Goal: Task Accomplishment & Management: Manage account settings

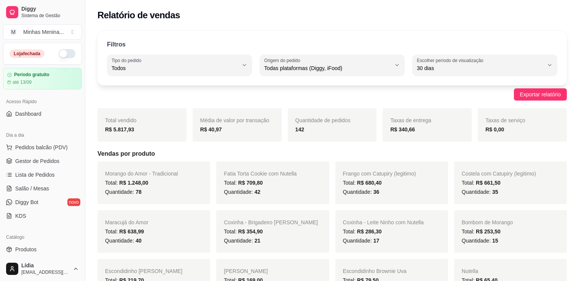
select select "ALL"
select select "30"
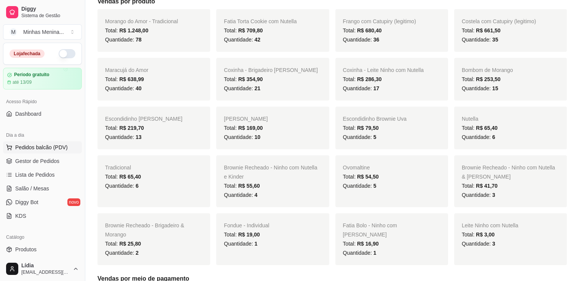
click at [40, 148] on span "Pedidos balcão (PDV)" at bounding box center [41, 147] width 53 height 8
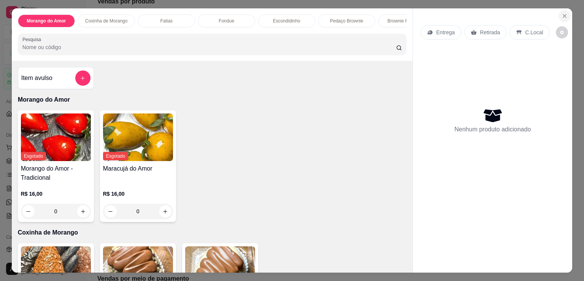
click at [564, 13] on icon "Close" at bounding box center [565, 16] width 6 height 6
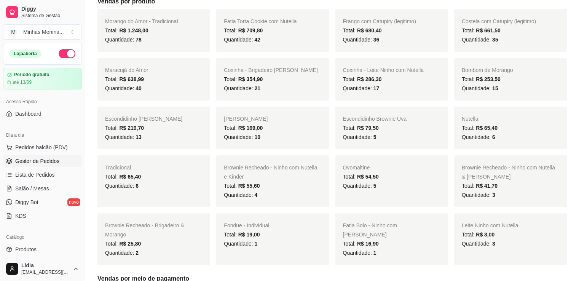
click at [26, 156] on link "Gestor de Pedidos" at bounding box center [42, 161] width 79 height 12
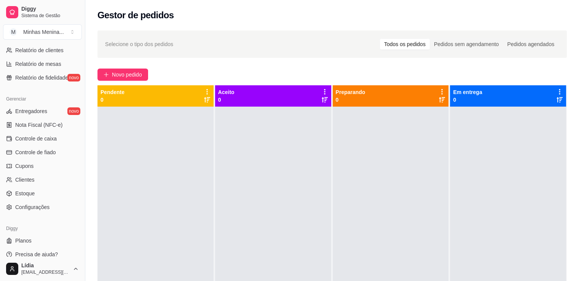
scroll to position [266, 0]
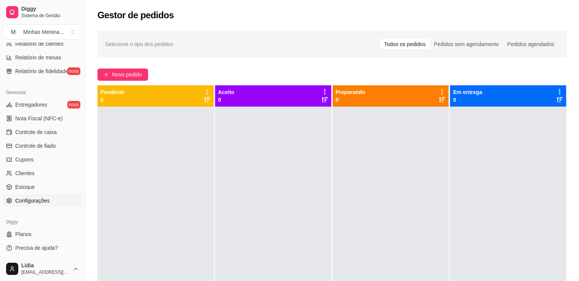
click at [38, 200] on span "Configurações" at bounding box center [32, 201] width 34 height 8
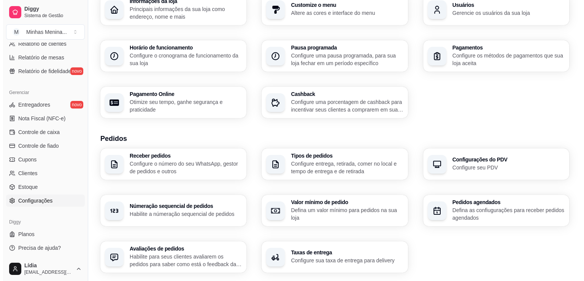
scroll to position [252, 0]
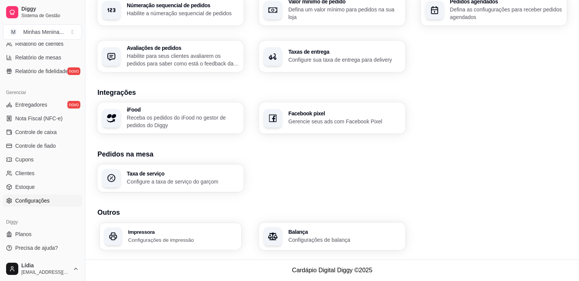
click at [182, 229] on h3 "Impressora" at bounding box center [182, 231] width 109 height 5
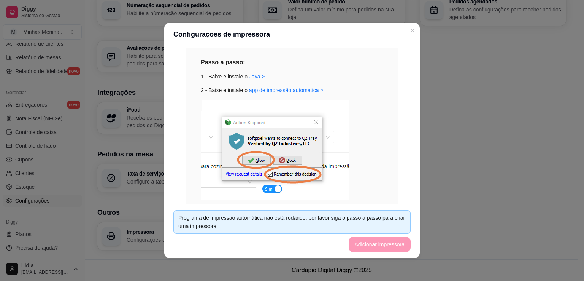
scroll to position [0, 0]
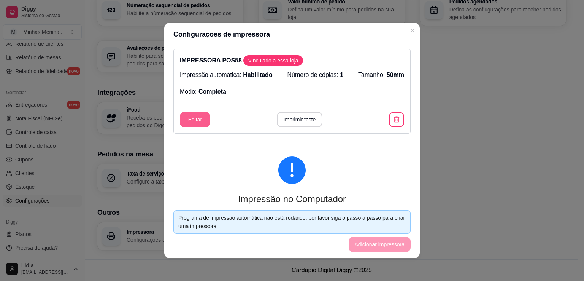
click at [200, 116] on button "Editar" at bounding box center [195, 119] width 30 height 15
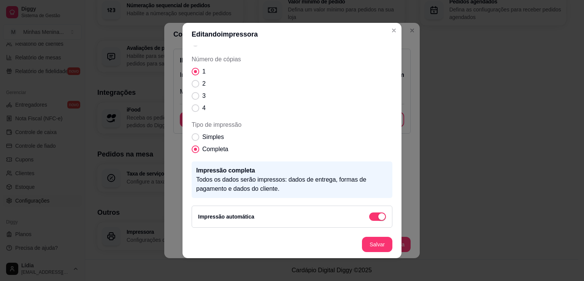
scroll to position [2, 0]
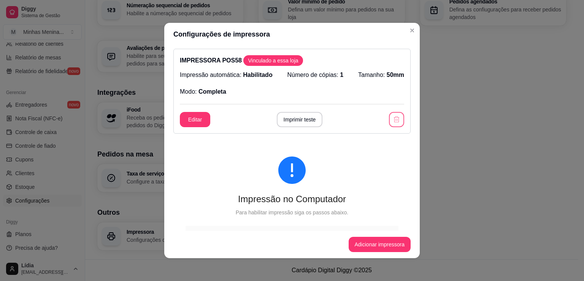
click at [393, 118] on icon "button" at bounding box center [397, 120] width 8 height 8
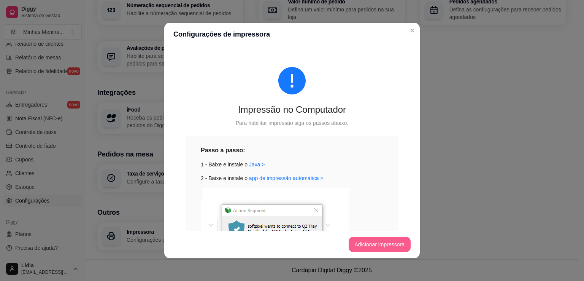
click at [377, 247] on button "Adicionar impressora" at bounding box center [380, 244] width 62 height 15
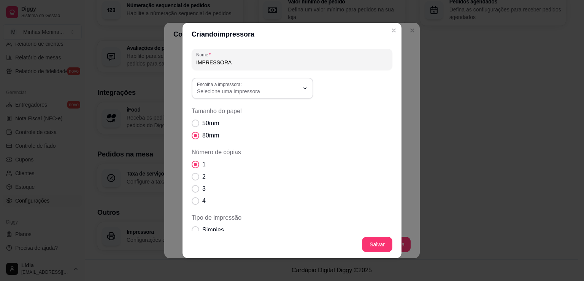
click at [262, 89] on span "Selecione uma impressora" at bounding box center [248, 92] width 102 height 8
click at [239, 175] on span "POS-58" at bounding box center [246, 171] width 98 height 7
type input "POS-58"
select select "POS-58"
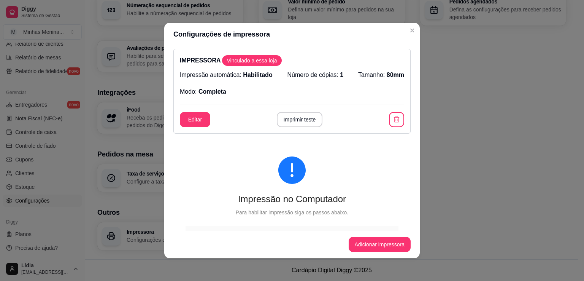
click at [332, 76] on p "Número de cópias: 1" at bounding box center [316, 74] width 56 height 9
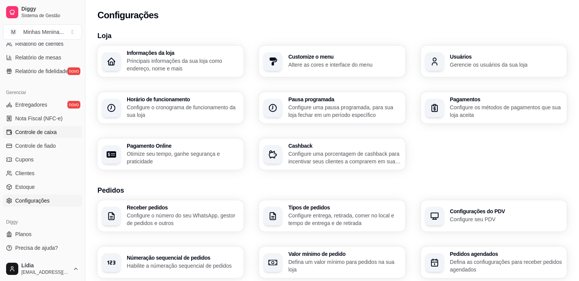
scroll to position [89, 0]
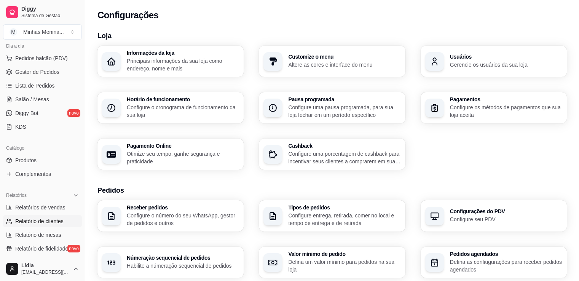
click at [35, 218] on span "Relatório de clientes" at bounding box center [39, 221] width 48 height 8
select select "30"
select select "HIGHEST_TOTAL_SPENT_WITH_ORDERS"
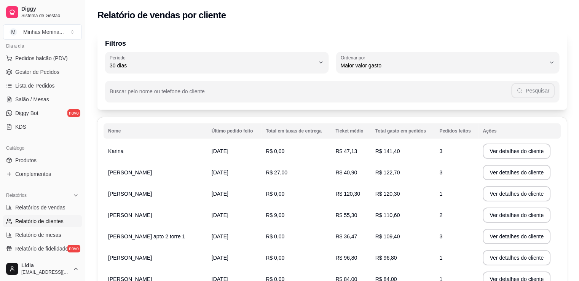
click at [60, 78] on ul "Pedidos balcão (PDV) Gestor de Pedidos Lista de Pedidos Salão / Mesas Diggy Bot…" at bounding box center [42, 92] width 79 height 81
click at [61, 75] on link "Gestor de Pedidos" at bounding box center [42, 72] width 79 height 12
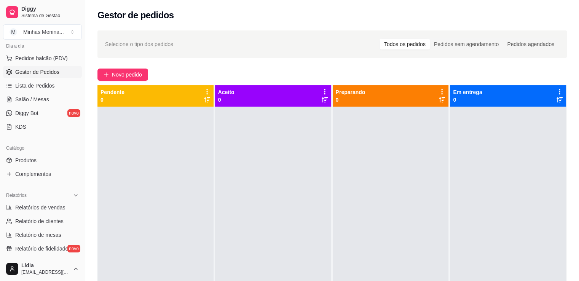
click at [556, 89] on icon at bounding box center [559, 91] width 7 height 7
click at [119, 74] on span "Novo pedido" at bounding box center [127, 74] width 30 height 8
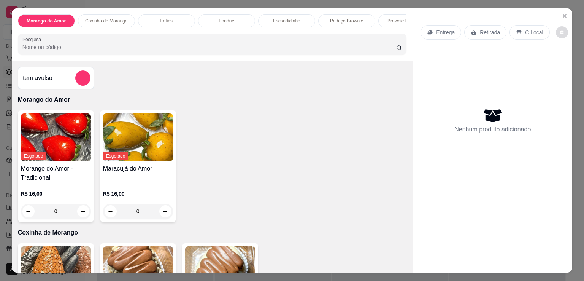
click at [560, 30] on icon "decrease-product-quantity" at bounding box center [562, 32] width 5 height 5
click at [566, 57] on span "Automatic updates" at bounding box center [566, 60] width 8 height 6
click at [561, 60] on input "Automatic updates" at bounding box center [558, 62] width 5 height 5
checkbox input "false"
click at [567, 13] on button "Close" at bounding box center [565, 16] width 12 height 12
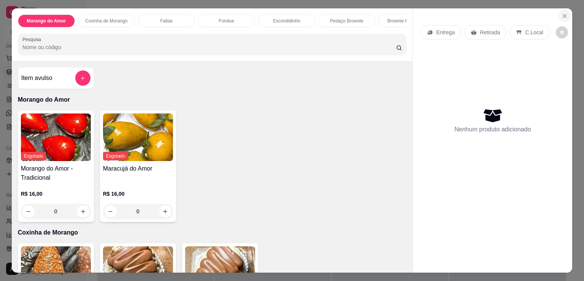
click at [565, 13] on icon "Close" at bounding box center [565, 16] width 6 height 6
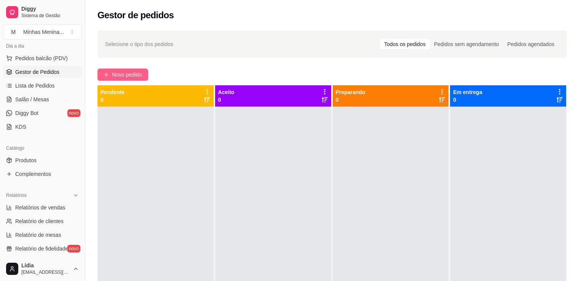
click at [124, 75] on span "Novo pedido" at bounding box center [127, 74] width 30 height 8
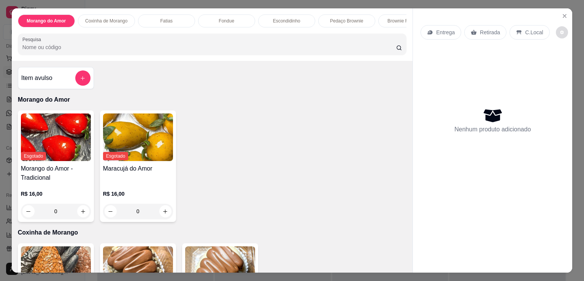
click at [556, 30] on button "decrease-product-quantity" at bounding box center [562, 32] width 12 height 12
click at [192, 8] on div "Morango do Amor Coxinha de Morango Fatias Fondue Escondidinho Pedaço Brownie Br…" at bounding box center [212, 34] width 401 height 53
click at [562, 15] on icon "Close" at bounding box center [565, 16] width 6 height 6
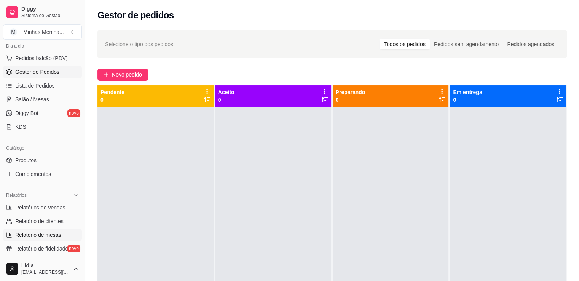
scroll to position [266, 0]
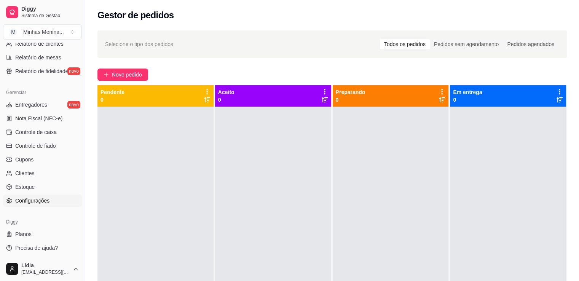
click at [27, 201] on span "Configurações" at bounding box center [32, 201] width 34 height 8
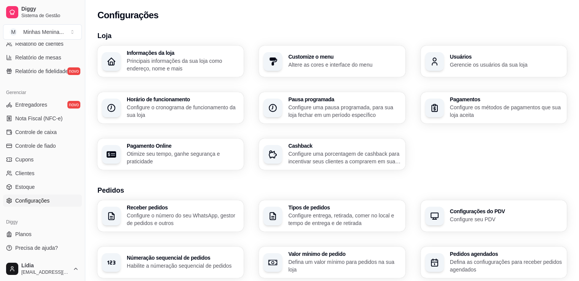
scroll to position [252, 0]
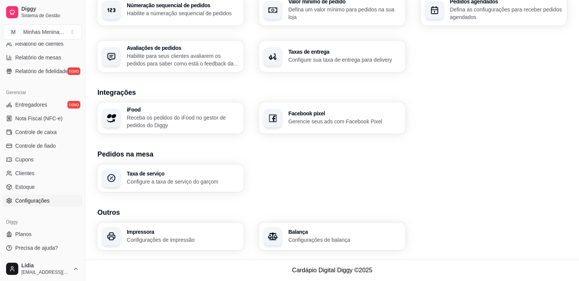
click at [159, 240] on p "Configurações de impressão" at bounding box center [183, 240] width 112 height 8
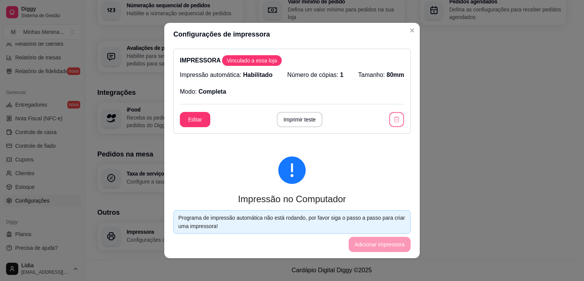
click at [390, 116] on button "button" at bounding box center [397, 119] width 15 height 15
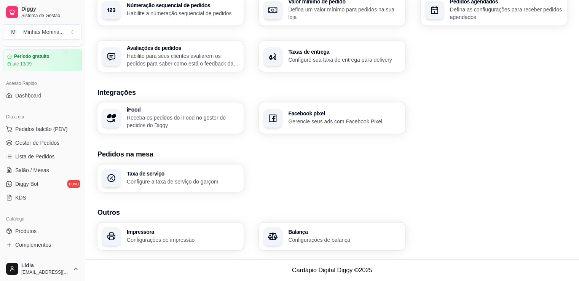
scroll to position [0, 0]
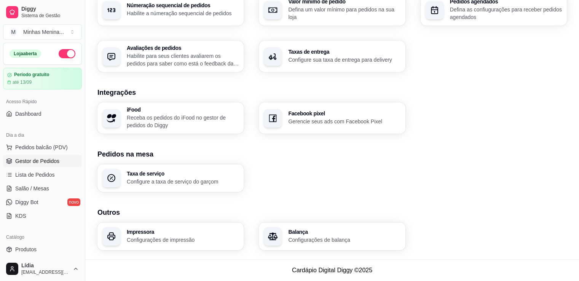
click at [42, 162] on span "Gestor de Pedidos" at bounding box center [37, 161] width 44 height 8
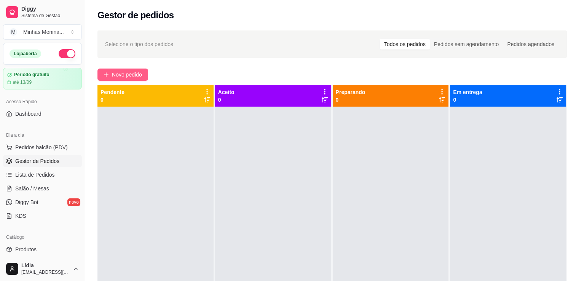
click at [135, 75] on span "Novo pedido" at bounding box center [127, 74] width 30 height 8
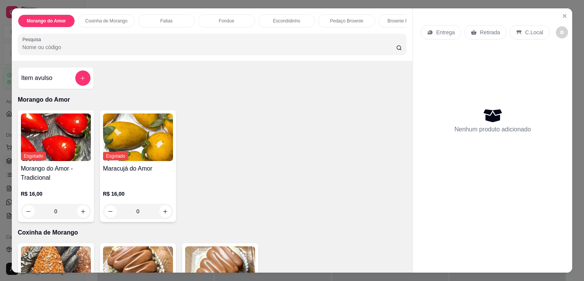
click at [533, 30] on p "C.Local" at bounding box center [535, 33] width 18 height 8
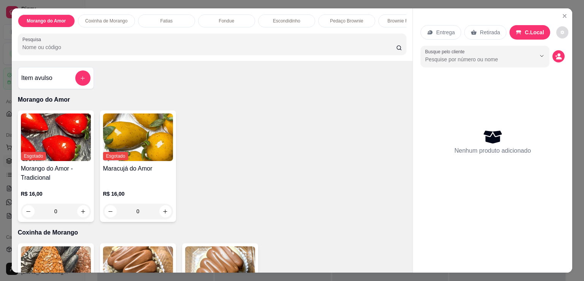
click at [557, 32] on button "decrease-product-quantity" at bounding box center [563, 32] width 12 height 12
click at [557, 32] on button "decrease-product-quantity" at bounding box center [563, 33] width 12 height 12
click at [526, 29] on p "C.Local" at bounding box center [534, 33] width 19 height 8
click at [500, 31] on div "Retirada" at bounding box center [486, 32] width 42 height 14
drag, startPoint x: 405, startPoint y: 30, endPoint x: 439, endPoint y: 30, distance: 33.9
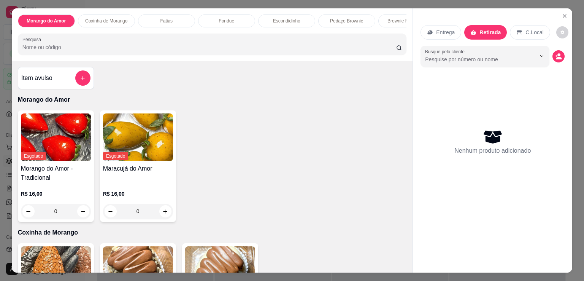
click at [415, 31] on div "Morango do Amor Coxinha de Morango Fatias Fondue Escondidinho Pedaço Brownie Br…" at bounding box center [292, 140] width 561 height 264
click at [440, 30] on p "Entrega" at bounding box center [445, 33] width 19 height 8
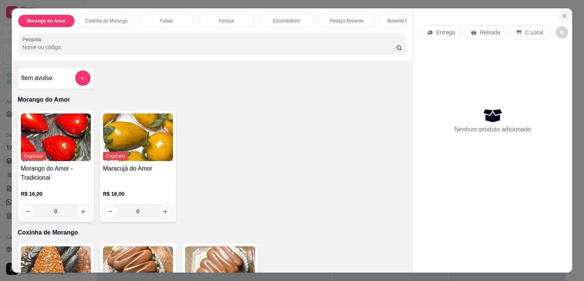
click at [565, 13] on icon "Close" at bounding box center [565, 16] width 6 height 6
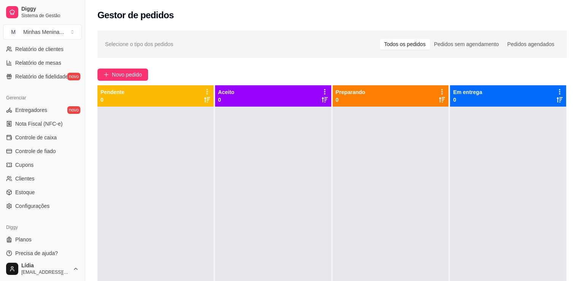
scroll to position [266, 0]
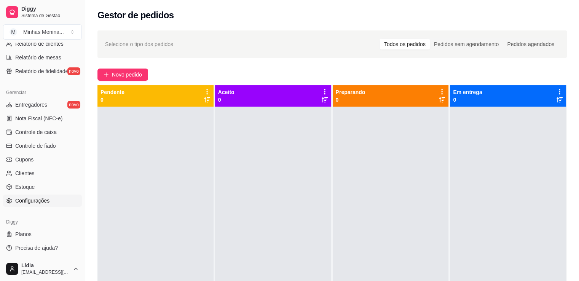
click at [35, 203] on span "Configurações" at bounding box center [32, 201] width 34 height 8
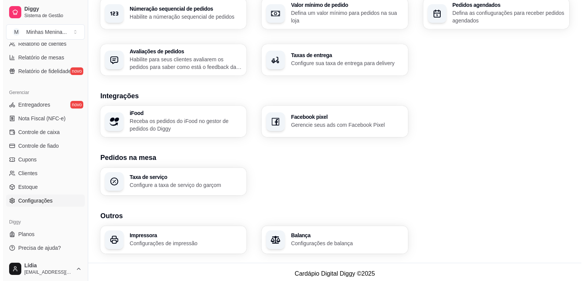
scroll to position [252, 0]
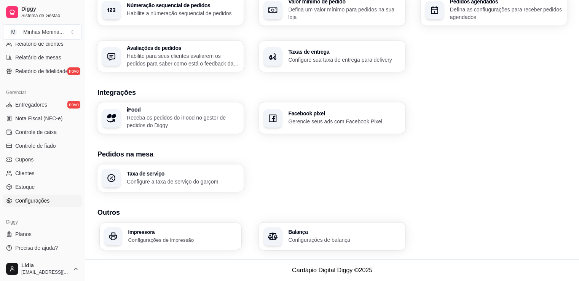
click at [172, 248] on div "Impressora Configurações de impressão" at bounding box center [171, 236] width 142 height 27
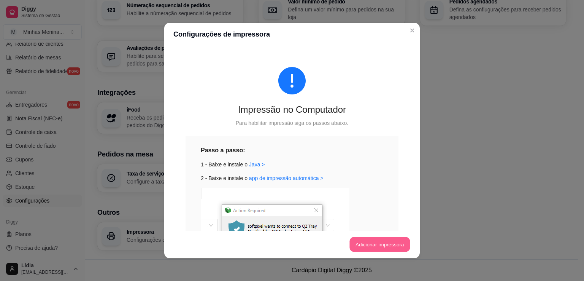
click at [393, 241] on button "Adicionar impressora" at bounding box center [380, 244] width 61 height 15
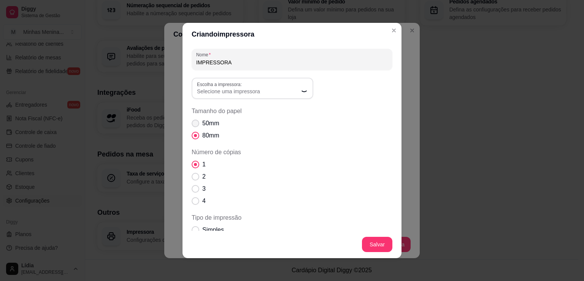
click at [194, 121] on span "Tamanho do papel" at bounding box center [196, 123] width 8 height 8
click at [194, 125] on input "50mm" at bounding box center [193, 127] width 5 height 5
radio input "true"
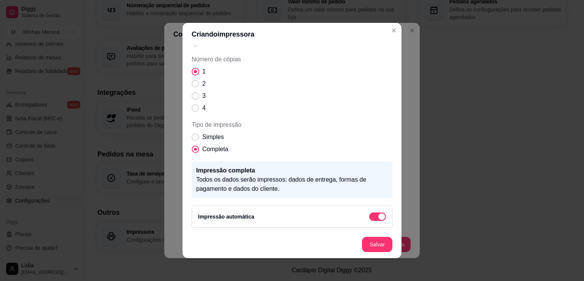
click at [221, 146] on span "Completa" at bounding box center [215, 149] width 26 height 9
click at [196, 151] on input "Completa" at bounding box center [193, 153] width 5 height 5
click at [218, 136] on span "Simples" at bounding box center [213, 136] width 22 height 9
click at [196, 139] on input "Simples" at bounding box center [193, 141] width 5 height 5
radio input "true"
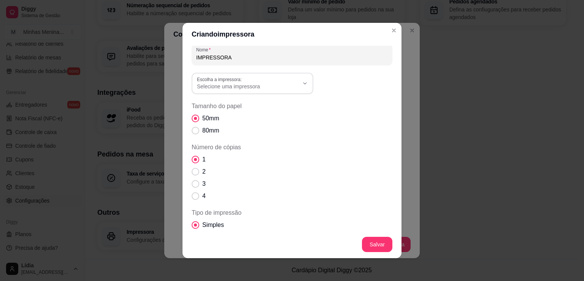
scroll to position [0, 0]
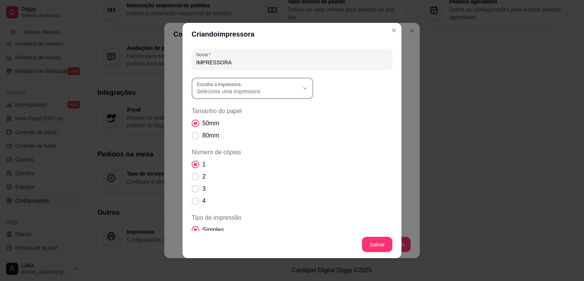
click at [263, 90] on span "Selecione uma impressora" at bounding box center [248, 92] width 102 height 8
click at [215, 160] on span "POS-58(copy of 1)" at bounding box center [246, 159] width 98 height 7
type input "POS-58(copy of 1)"
select select "POS-58(copy of 1)"
click at [274, 97] on button "Escolha a impressora: POS-58(copy of 1)" at bounding box center [253, 88] width 122 height 21
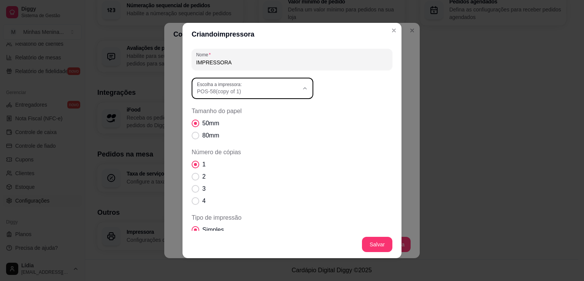
click at [240, 174] on span "POS-58" at bounding box center [246, 171] width 98 height 7
type input "POS-58"
select select "POS-58"
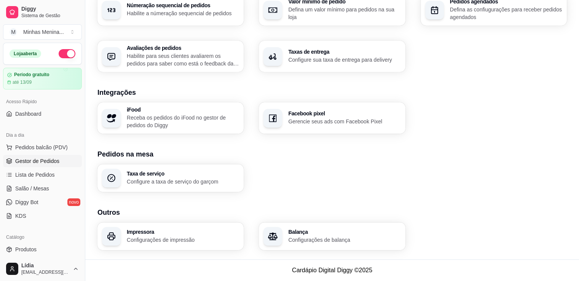
click at [48, 161] on span "Gestor de Pedidos" at bounding box center [37, 161] width 44 height 8
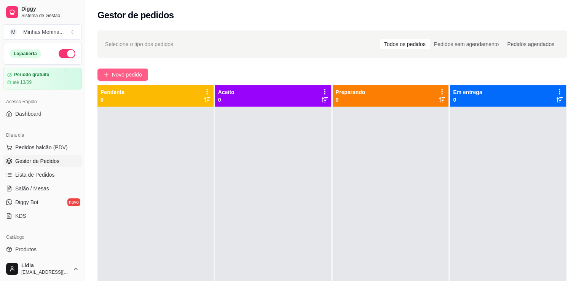
click at [146, 70] on button "Novo pedido" at bounding box center [122, 74] width 51 height 12
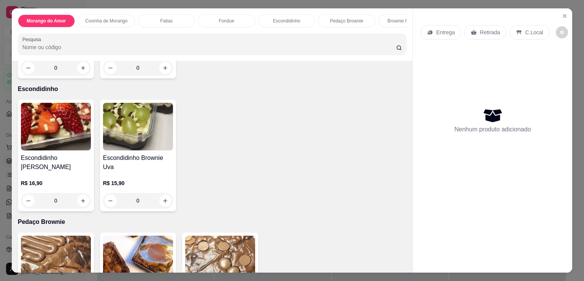
scroll to position [355, 0]
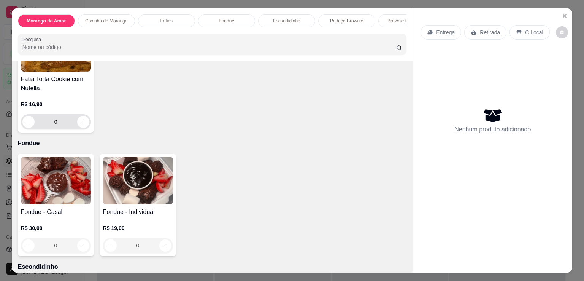
click at [74, 128] on input "0" at bounding box center [56, 121] width 43 height 15
click at [78, 127] on button "increase-product-quantity" at bounding box center [83, 122] width 12 height 12
type input "1"
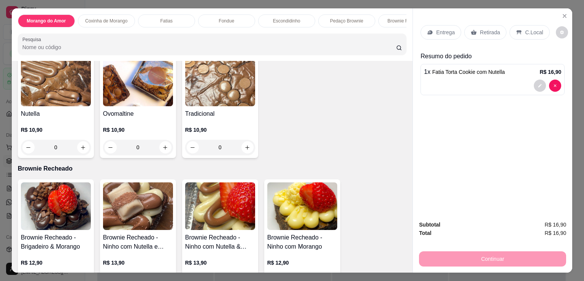
scroll to position [873, 0]
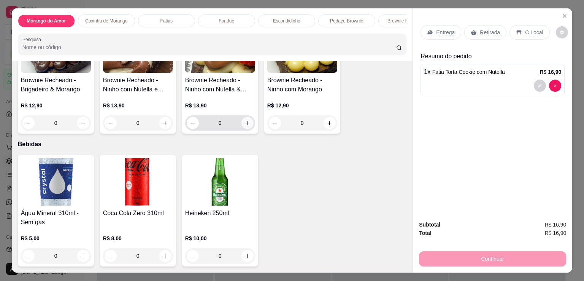
click at [247, 122] on icon "increase-product-quantity" at bounding box center [248, 123] width 6 height 6
type input "1"
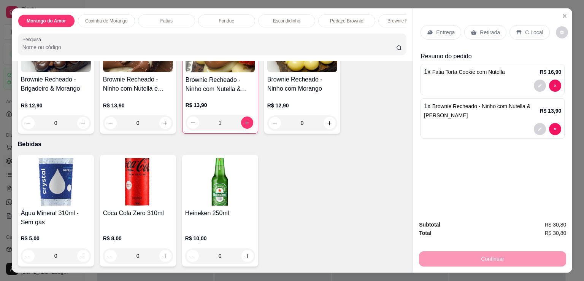
click at [480, 29] on p "Retirada" at bounding box center [490, 33] width 20 height 8
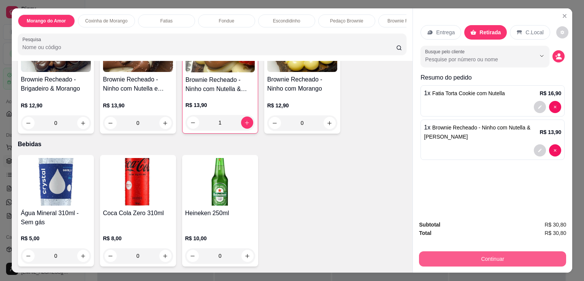
click at [516, 253] on button "Continuar" at bounding box center [492, 258] width 147 height 15
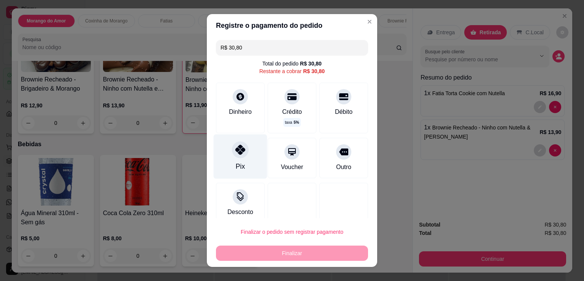
click at [251, 153] on div "Pix" at bounding box center [241, 156] width 54 height 45
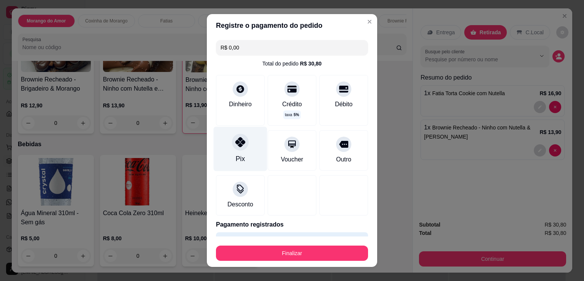
type input "R$ 0,00"
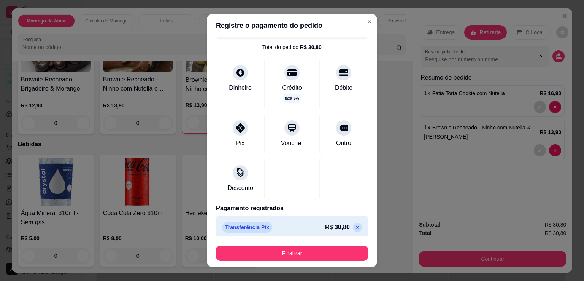
scroll to position [21, 0]
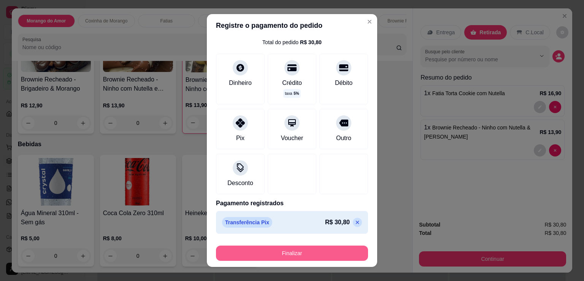
click at [298, 248] on button "Finalizar" at bounding box center [292, 252] width 152 height 15
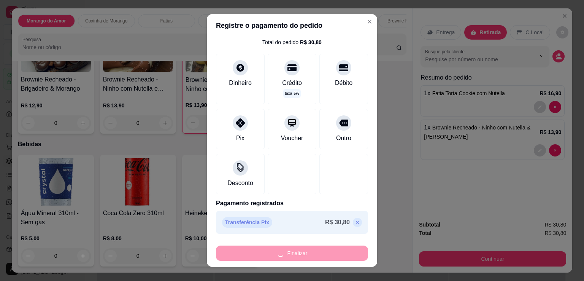
type input "0"
type input "-R$ 30,80"
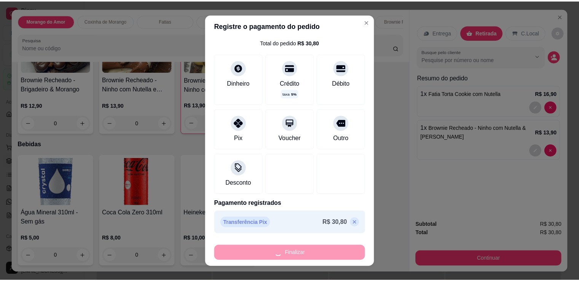
scroll to position [872, 0]
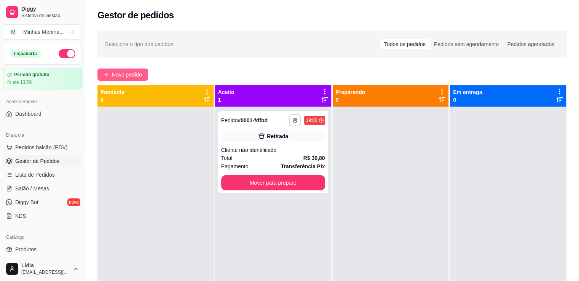
click at [123, 69] on button "Novo pedido" at bounding box center [122, 74] width 51 height 12
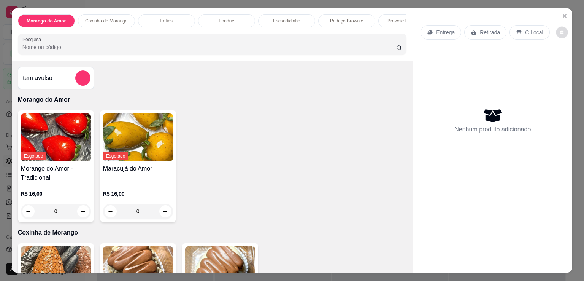
click at [556, 30] on button "decrease-product-quantity" at bounding box center [562, 33] width 12 height 12
click at [557, 61] on span "Automatic updates" at bounding box center [563, 59] width 15 height 9
click at [557, 61] on input "Automatic updates" at bounding box center [558, 62] width 5 height 5
checkbox input "true"
click at [564, 14] on icon "Close" at bounding box center [565, 15] width 3 height 3
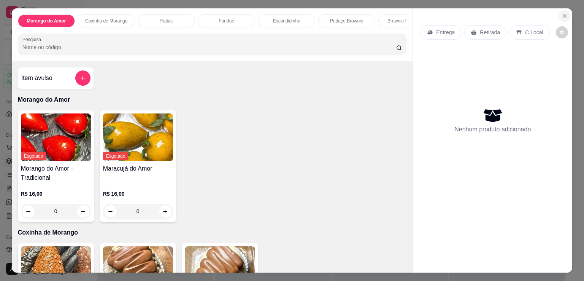
click at [562, 16] on icon "Close" at bounding box center [565, 16] width 6 height 6
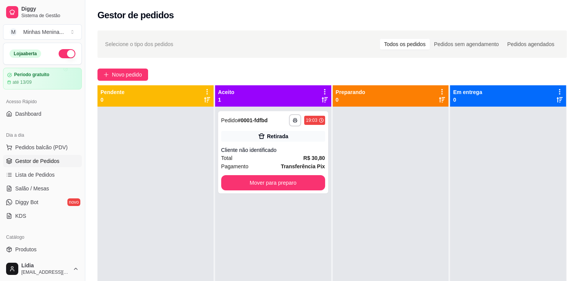
click at [304, 99] on div "Aceito 1" at bounding box center [273, 95] width 110 height 15
click at [306, 185] on button "Mover para preparo" at bounding box center [273, 182] width 104 height 15
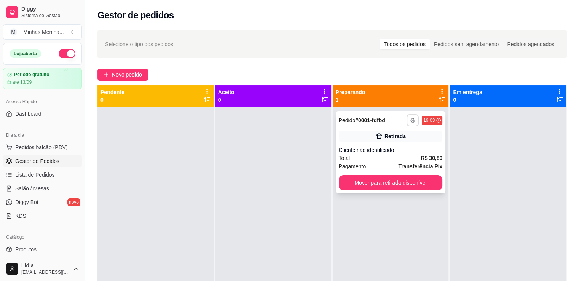
click at [411, 121] on rect "button" at bounding box center [412, 122] width 2 height 2
click at [398, 145] on button "IMPRESSORA" at bounding box center [387, 147] width 53 height 12
click at [408, 123] on button "button" at bounding box center [412, 120] width 12 height 12
click at [397, 143] on button "IMPRESSORA" at bounding box center [387, 147] width 53 height 12
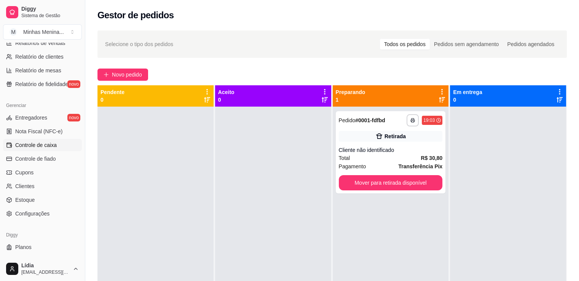
scroll to position [266, 0]
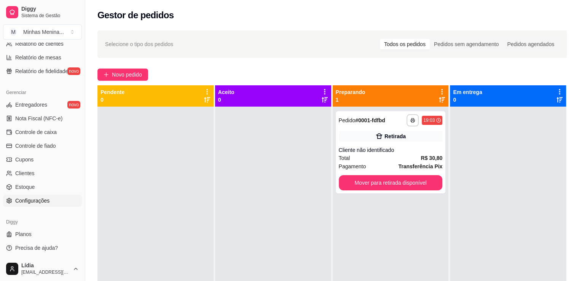
click at [21, 203] on span "Configurações" at bounding box center [32, 201] width 34 height 8
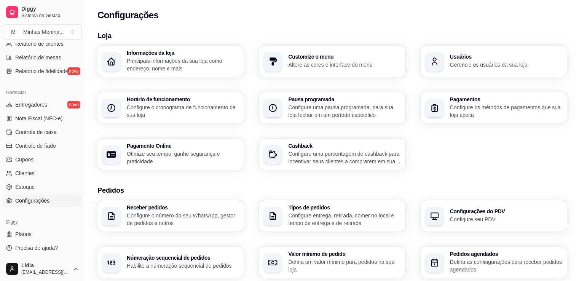
scroll to position [252, 0]
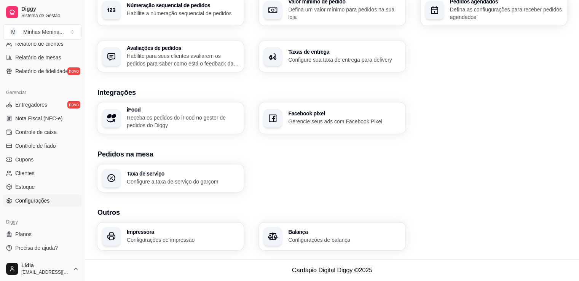
click at [183, 236] on p "Configurações de impressão" at bounding box center [183, 240] width 112 height 8
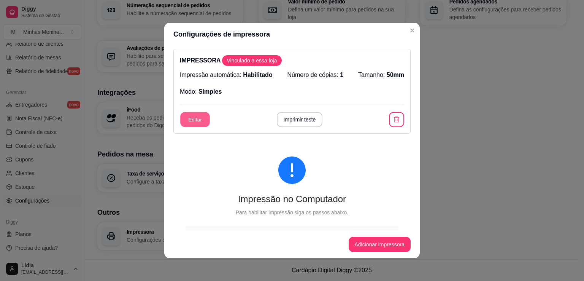
click at [194, 118] on button "Editar" at bounding box center [195, 119] width 30 height 15
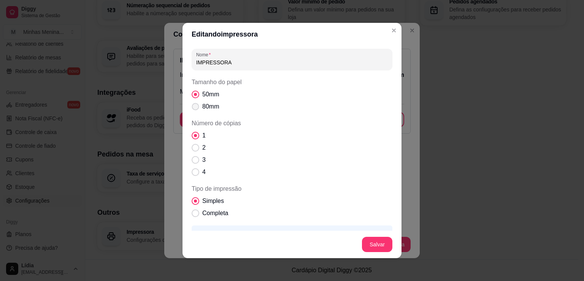
click at [193, 110] on span "Tamanho do papel" at bounding box center [195, 106] width 7 height 7
click at [193, 110] on input "80mm" at bounding box center [193, 110] width 5 height 5
radio input "true"
click at [192, 211] on span "Tipo de impressão" at bounding box center [195, 213] width 7 height 7
click at [191, 215] on input "Completa" at bounding box center [193, 217] width 5 height 5
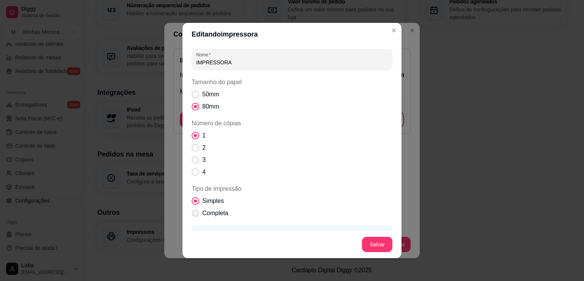
radio input "true"
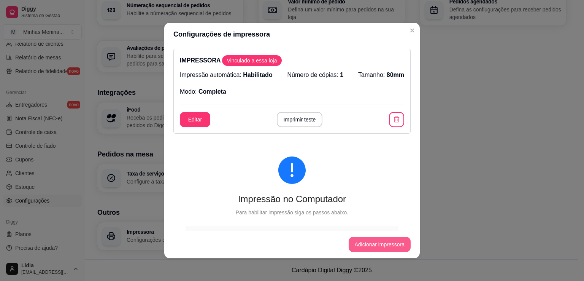
click at [395, 243] on button "Adicionar impressora" at bounding box center [380, 244] width 62 height 15
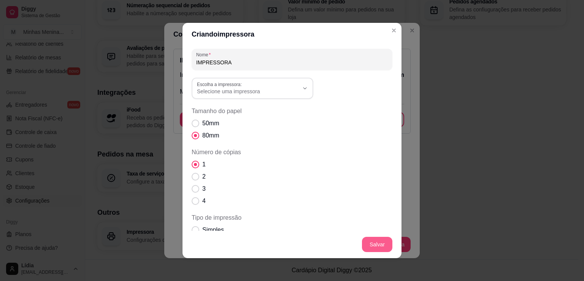
click at [381, 240] on button "Salvar" at bounding box center [377, 244] width 30 height 15
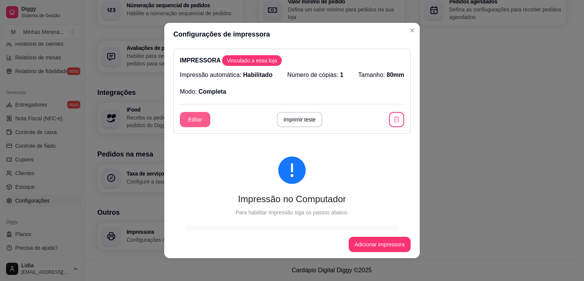
click at [189, 114] on button "Editar" at bounding box center [195, 119] width 30 height 15
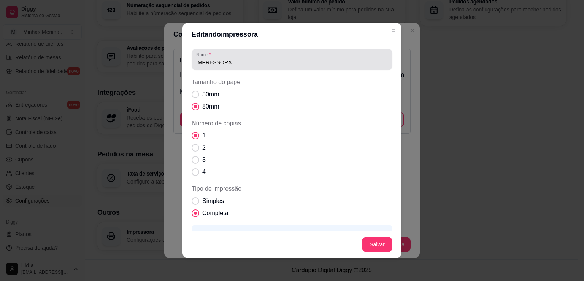
click at [230, 64] on input "IMPRESSORA" at bounding box center [292, 63] width 192 height 8
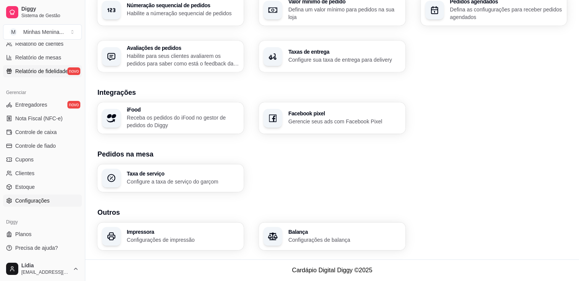
scroll to position [89, 0]
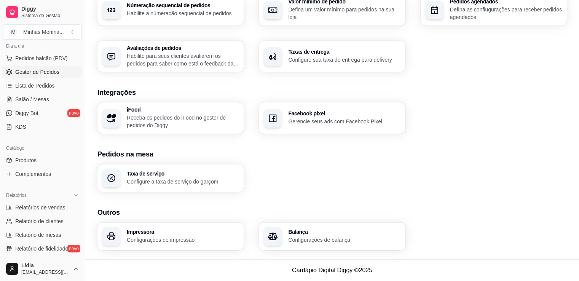
click at [45, 74] on span "Gestor de Pedidos" at bounding box center [37, 72] width 44 height 8
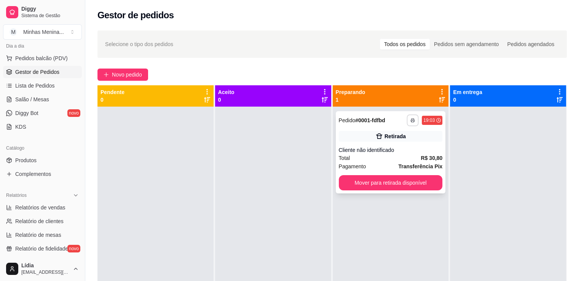
click at [407, 119] on button "button" at bounding box center [413, 120] width 12 height 12
click at [400, 146] on button "IMPRESSORA" at bounding box center [388, 147] width 55 height 12
click at [416, 184] on button "Mover para retirada disponível" at bounding box center [391, 182] width 104 height 15
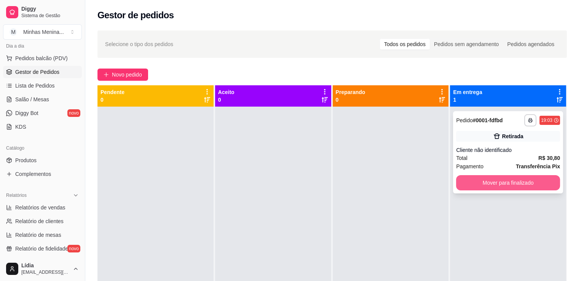
click at [527, 183] on button "Mover para finalizado" at bounding box center [508, 182] width 104 height 15
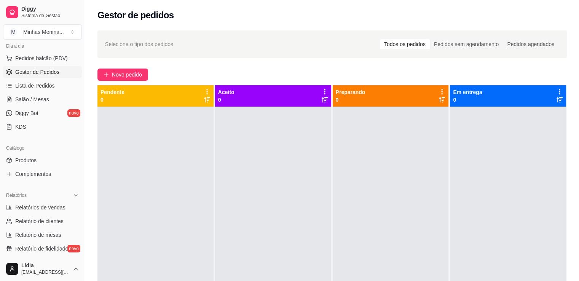
scroll to position [266, 0]
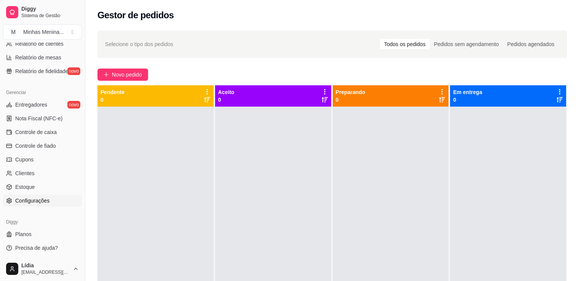
click at [26, 197] on span "Configurações" at bounding box center [32, 201] width 34 height 8
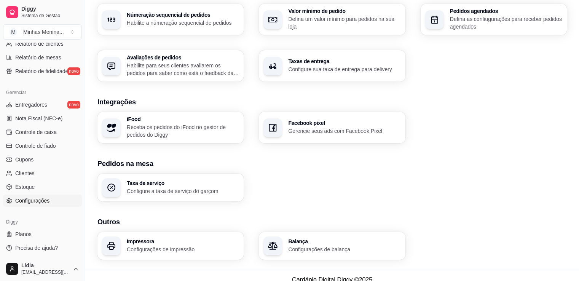
scroll to position [252, 0]
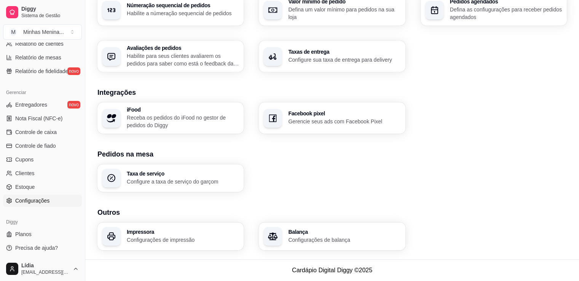
click at [169, 239] on p "Configurações de impressão" at bounding box center [183, 240] width 112 height 8
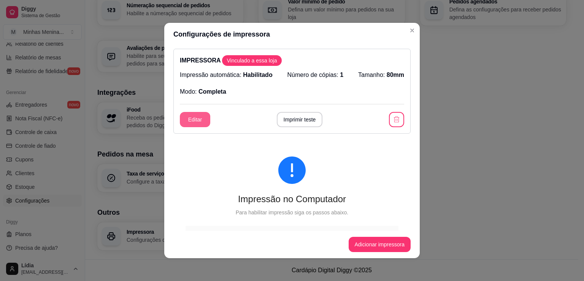
click at [204, 114] on button "Editar" at bounding box center [195, 119] width 30 height 15
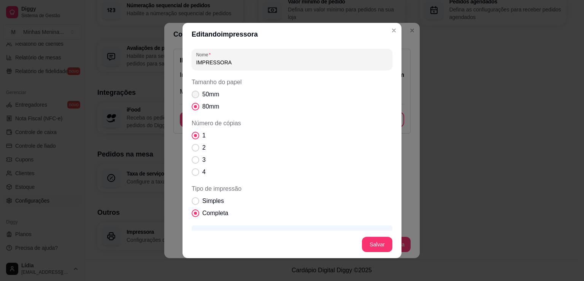
click at [195, 95] on span "Tamanho do papel" at bounding box center [196, 95] width 8 height 8
click at [195, 96] on input "50mm" at bounding box center [193, 98] width 5 height 5
radio input "true"
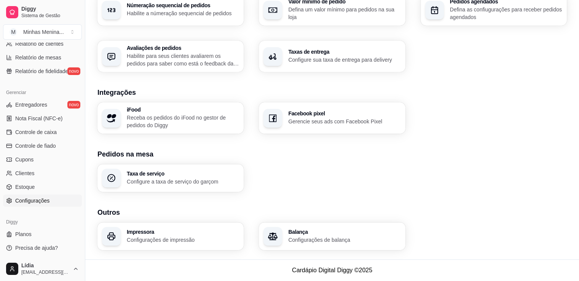
scroll to position [89, 0]
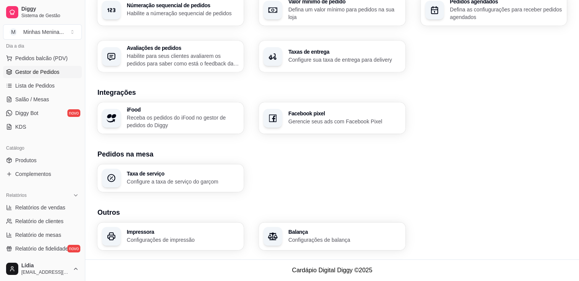
click at [48, 69] on span "Gestor de Pedidos" at bounding box center [37, 72] width 44 height 8
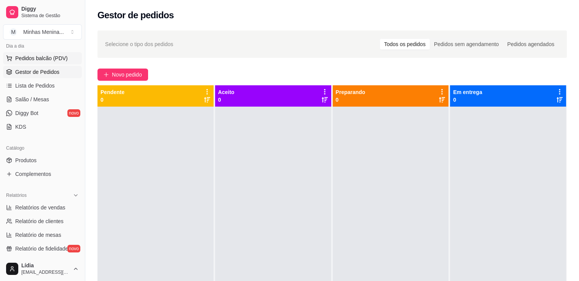
click at [52, 58] on span "Pedidos balcão (PDV)" at bounding box center [41, 58] width 53 height 8
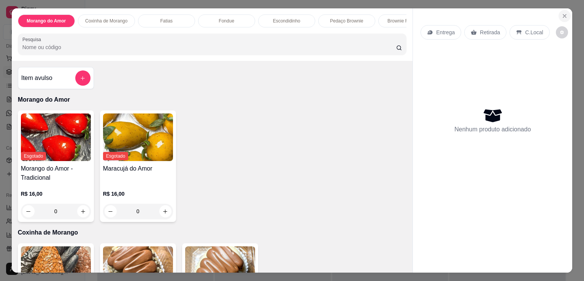
click at [565, 13] on icon "Close" at bounding box center [565, 16] width 6 height 6
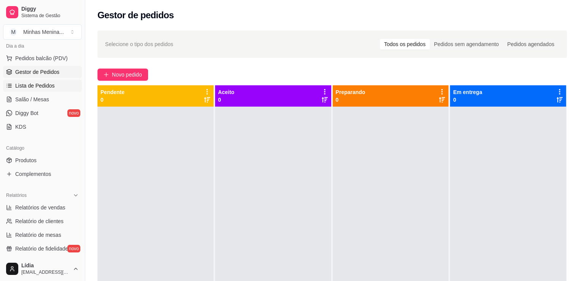
click at [46, 86] on span "Lista de Pedidos" at bounding box center [35, 86] width 40 height 8
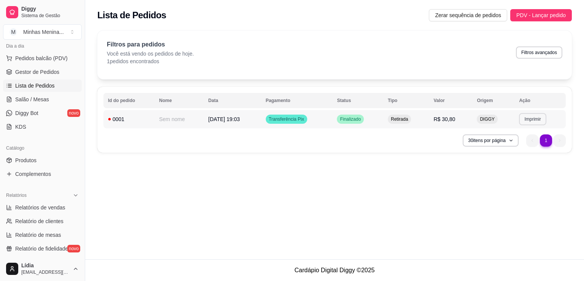
click at [537, 116] on button "Imprimir" at bounding box center [532, 119] width 27 height 12
click at [522, 144] on button "IMPRESSORA" at bounding box center [520, 146] width 55 height 12
click at [524, 145] on nav "1 1" at bounding box center [546, 141] width 47 height 20
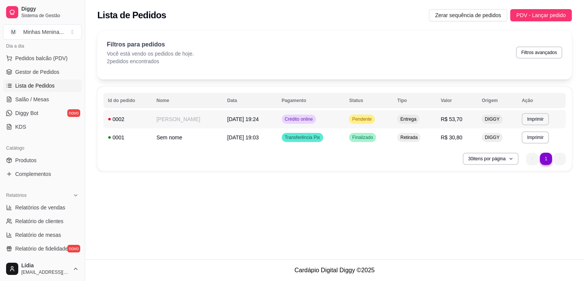
click at [196, 123] on td "[PERSON_NAME]" at bounding box center [187, 119] width 71 height 18
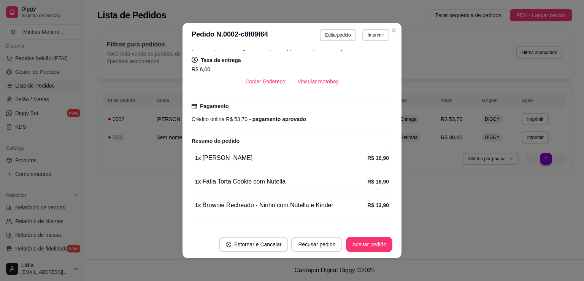
scroll to position [174, 0]
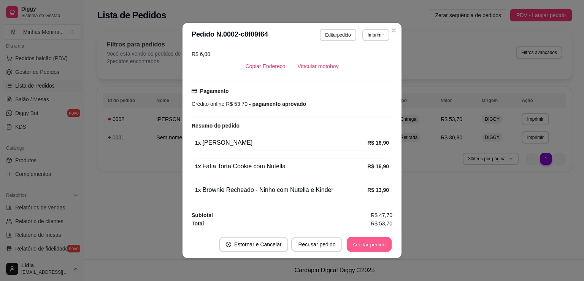
click at [363, 244] on button "Aceitar pedido" at bounding box center [369, 244] width 45 height 15
click at [364, 245] on button "Mover para preparo" at bounding box center [363, 244] width 59 height 15
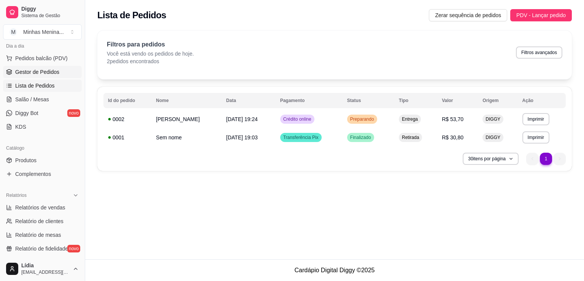
click at [59, 70] on link "Gestor de Pedidos" at bounding box center [42, 72] width 79 height 12
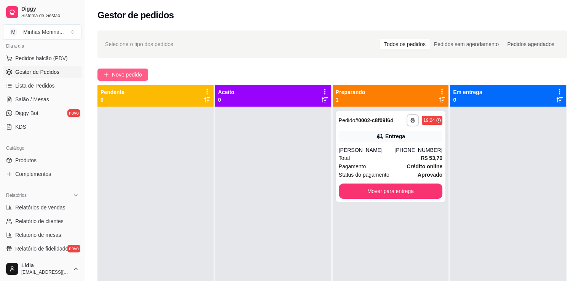
click at [135, 73] on span "Novo pedido" at bounding box center [127, 74] width 30 height 8
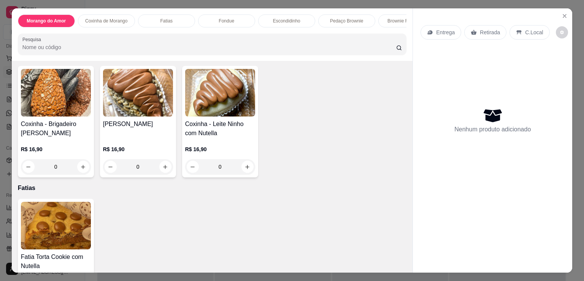
scroll to position [355, 0]
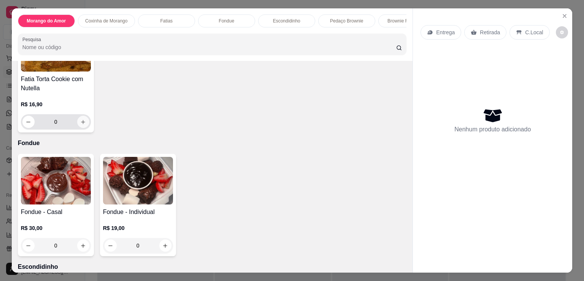
click at [80, 124] on icon "increase-product-quantity" at bounding box center [83, 122] width 6 height 6
type input "1"
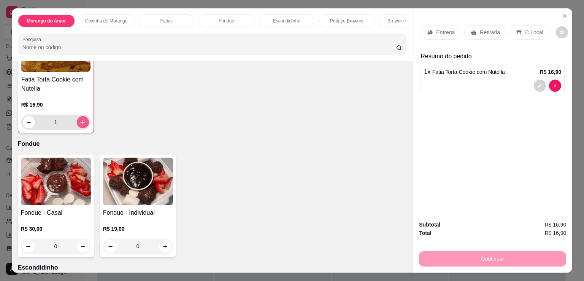
scroll to position [355, 0]
click at [480, 31] on p "Retirada" at bounding box center [490, 33] width 20 height 8
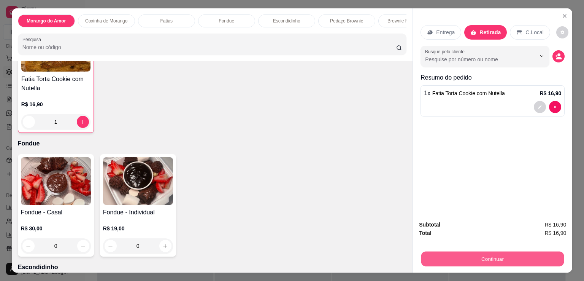
click at [508, 253] on button "Continuar" at bounding box center [493, 258] width 143 height 15
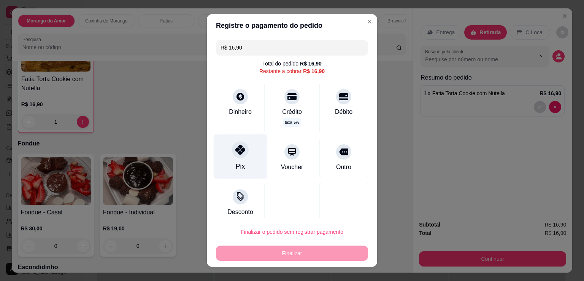
click at [240, 155] on div at bounding box center [240, 149] width 17 height 17
type input "R$ 0,00"
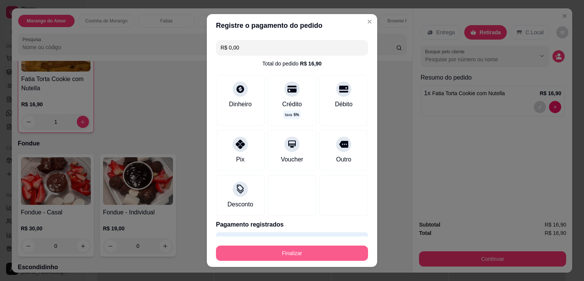
click at [287, 250] on button "Finalizar" at bounding box center [292, 252] width 152 height 15
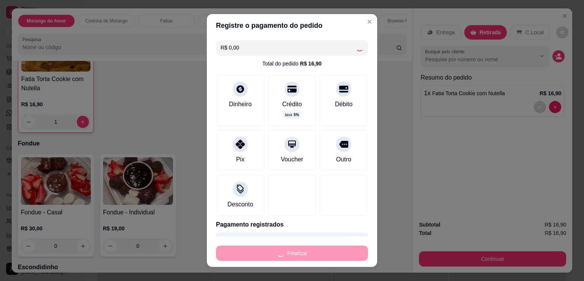
type input "0"
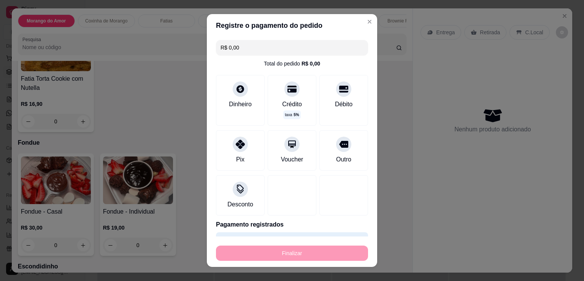
type input "-R$ 16,90"
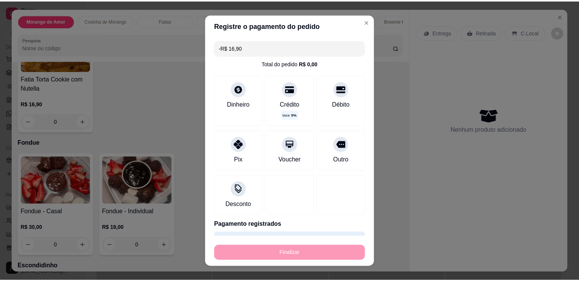
scroll to position [355, 0]
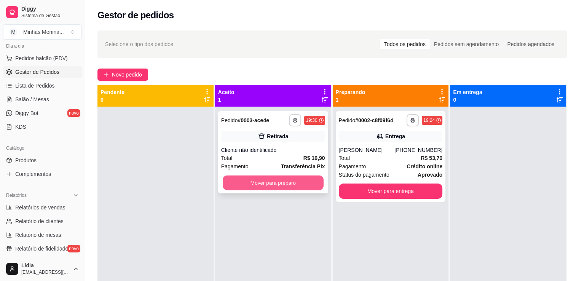
click at [292, 188] on button "Mover para preparo" at bounding box center [273, 182] width 101 height 15
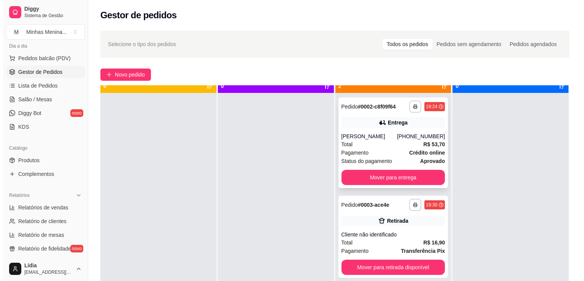
scroll to position [21, 0]
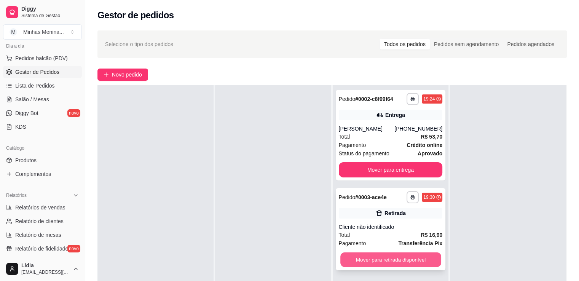
click at [400, 262] on button "Mover para retirada disponível" at bounding box center [390, 259] width 101 height 15
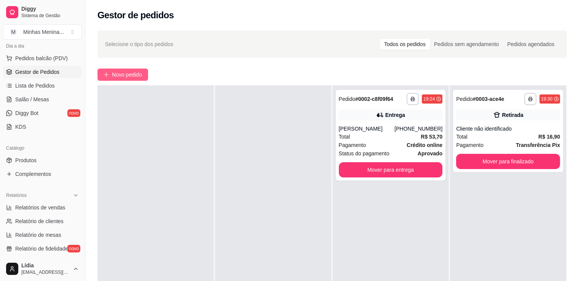
click at [122, 73] on span "Novo pedido" at bounding box center [127, 74] width 30 height 8
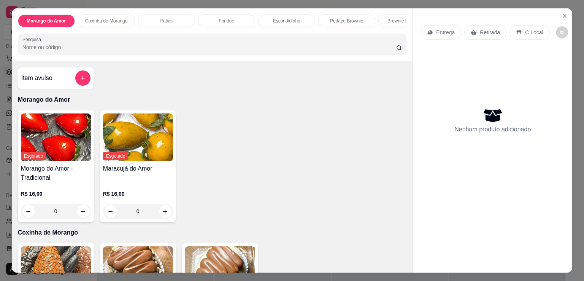
scroll to position [177, 0]
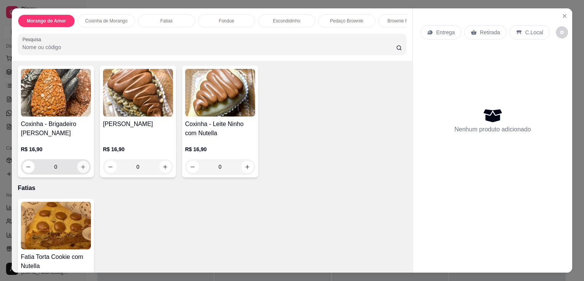
click at [81, 168] on icon "increase-product-quantity" at bounding box center [83, 167] width 4 height 4
type input "1"
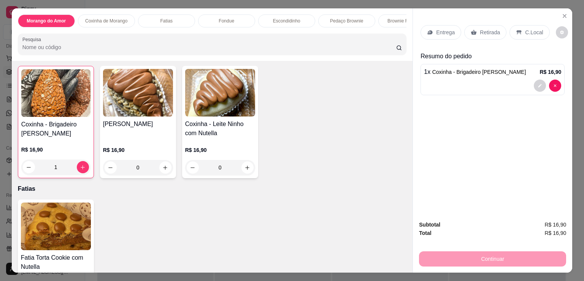
click at [489, 29] on p "Retirada" at bounding box center [490, 33] width 20 height 8
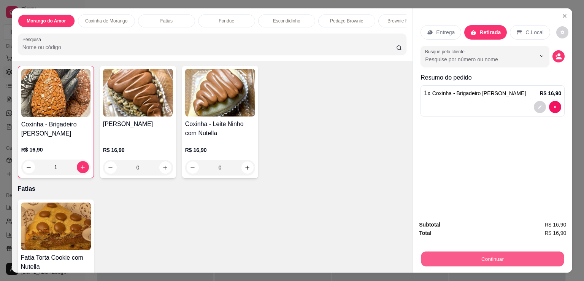
click at [528, 257] on button "Continuar" at bounding box center [493, 258] width 143 height 15
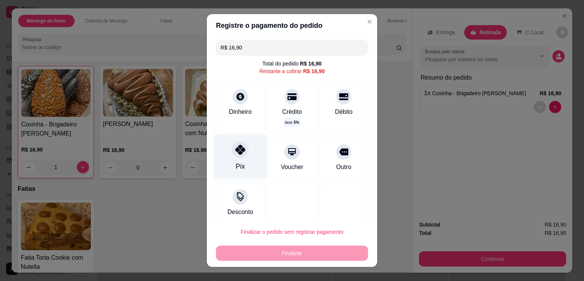
click at [227, 163] on div "Pix" at bounding box center [241, 156] width 54 height 45
type input "R$ 0,00"
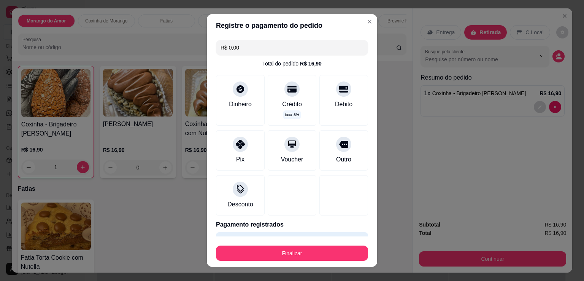
scroll to position [21, 0]
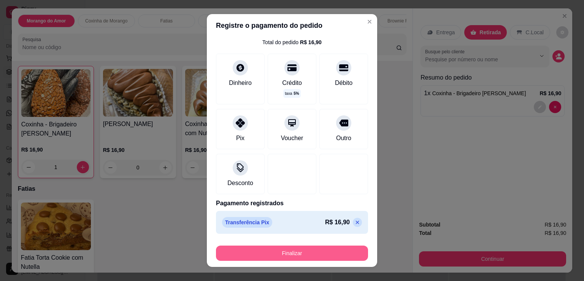
click at [301, 250] on button "Finalizar" at bounding box center [292, 252] width 152 height 15
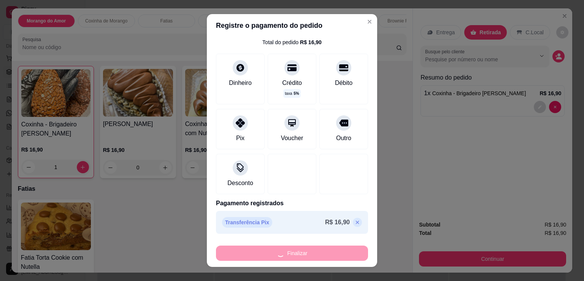
type input "0"
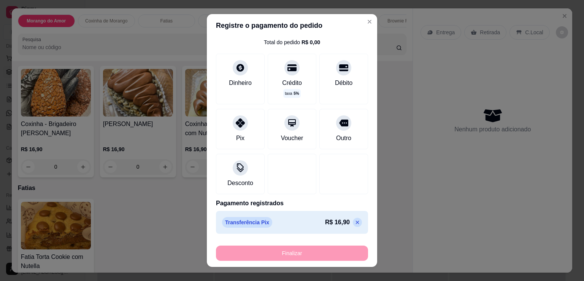
type input "-R$ 16,90"
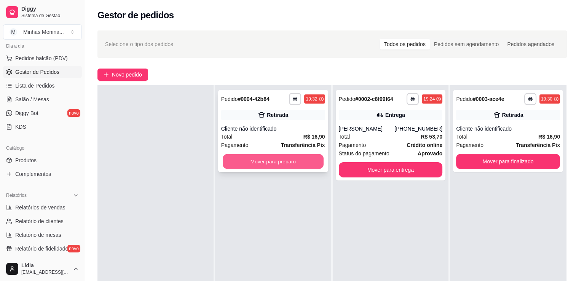
click at [298, 166] on button "Mover para preparo" at bounding box center [273, 161] width 101 height 15
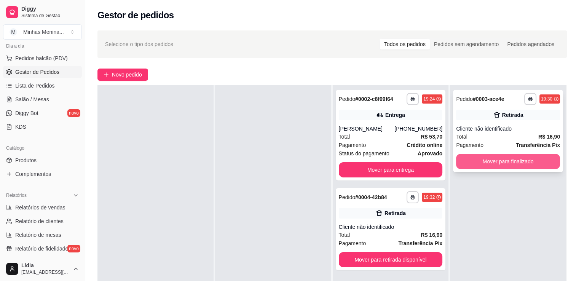
click at [498, 159] on button "Mover para finalizado" at bounding box center [508, 161] width 104 height 15
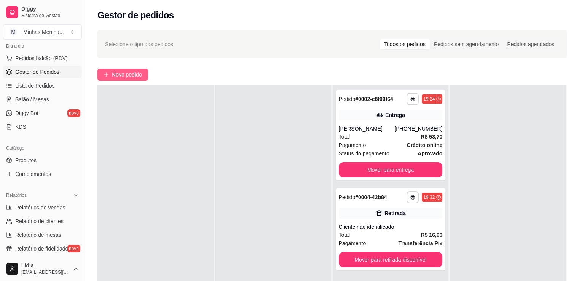
click at [123, 72] on span "Novo pedido" at bounding box center [127, 74] width 30 height 8
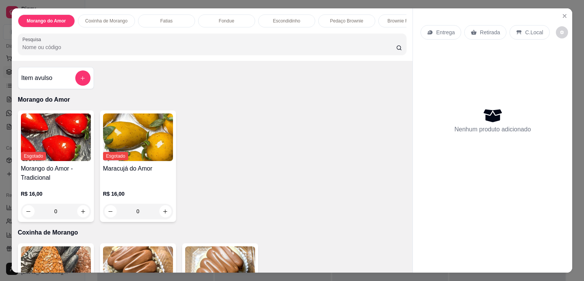
scroll to position [177, 0]
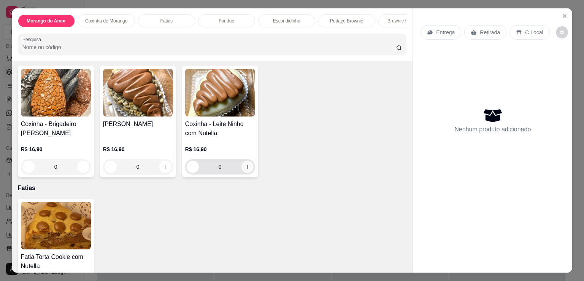
click at [244, 172] on button "increase-product-quantity" at bounding box center [248, 167] width 12 height 12
type input "1"
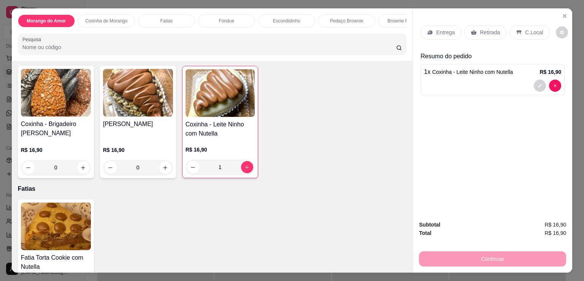
scroll to position [355, 0]
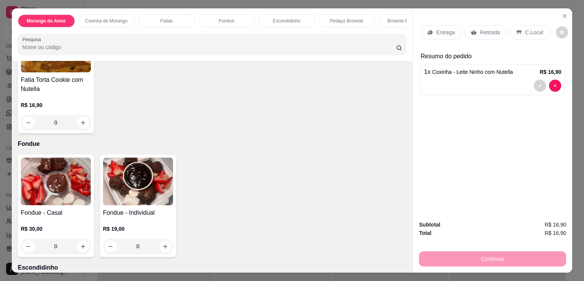
click at [445, 29] on p "Entrega" at bounding box center [445, 33] width 19 height 8
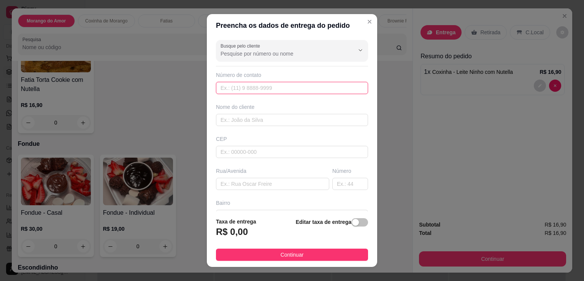
click at [272, 92] on input "text" at bounding box center [292, 88] width 152 height 12
type input "[PHONE_NUMBER]"
click at [270, 123] on input "text" at bounding box center [292, 120] width 152 height 12
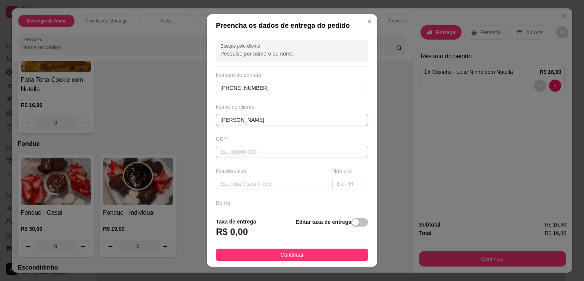
type input "[PERSON_NAME]"
click at [255, 157] on div "Busque pelo cliente Número de contato [PHONE_NUMBER] Nome do cliente [PERSON_NA…" at bounding box center [292, 124] width 170 height 174
click at [257, 148] on input "text" at bounding box center [292, 152] width 152 height 12
type input "09581420"
type input "Rua Bell Aliance"
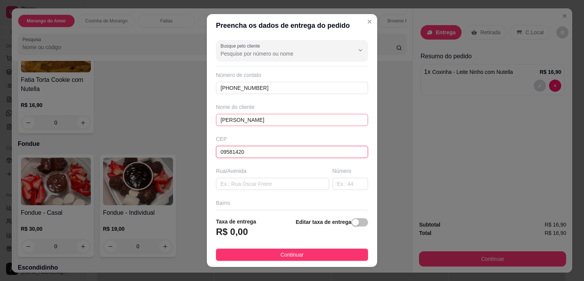
type input "[GEOGRAPHIC_DATA]"
type input "09581420"
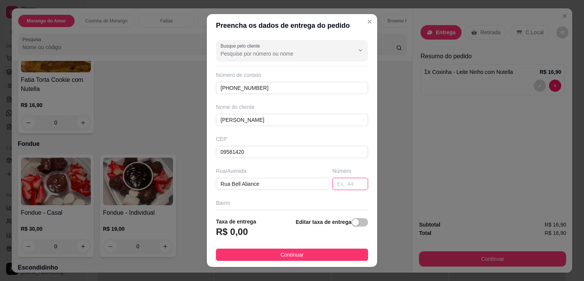
click at [342, 182] on input "text" at bounding box center [351, 184] width 36 height 12
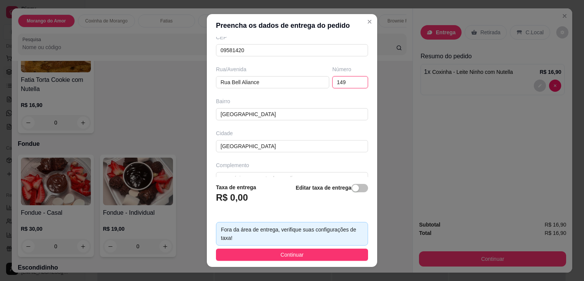
scroll to position [115, 0]
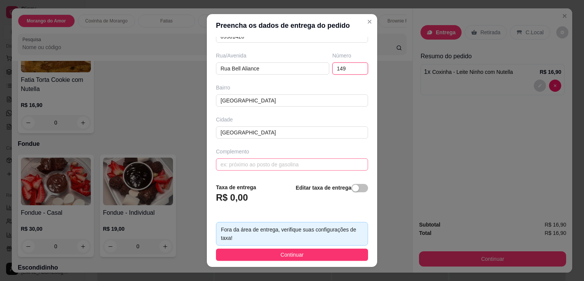
type input "149"
click at [285, 160] on input "text" at bounding box center [292, 164] width 152 height 12
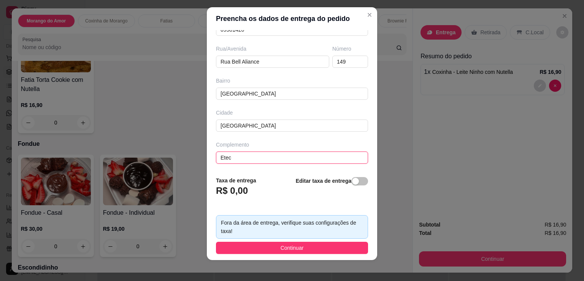
scroll to position [10, 0]
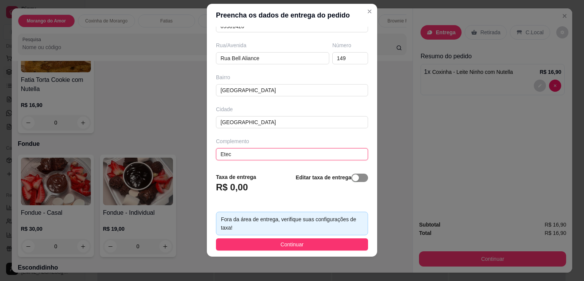
type input "Etec"
click at [356, 178] on span "button" at bounding box center [360, 178] width 17 height 8
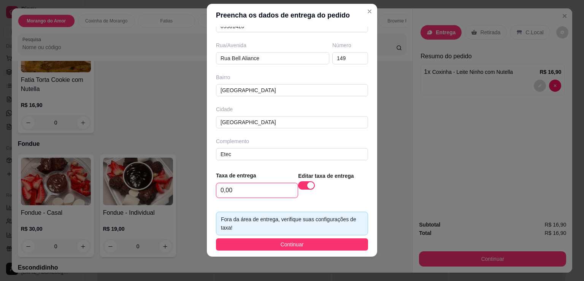
click at [264, 186] on input "0,00" at bounding box center [257, 190] width 81 height 14
drag, startPoint x: 264, startPoint y: 186, endPoint x: 186, endPoint y: 191, distance: 77.8
click at [186, 191] on div "Preencha os dados de entrega do pedido Busque pelo cliente Número de contato [P…" at bounding box center [292, 140] width 584 height 281
type input "12,00"
click at [248, 243] on button "Continuar" at bounding box center [292, 244] width 152 height 12
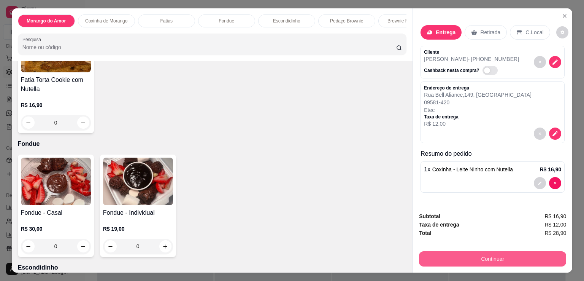
click at [492, 255] on button "Continuar" at bounding box center [492, 258] width 147 height 15
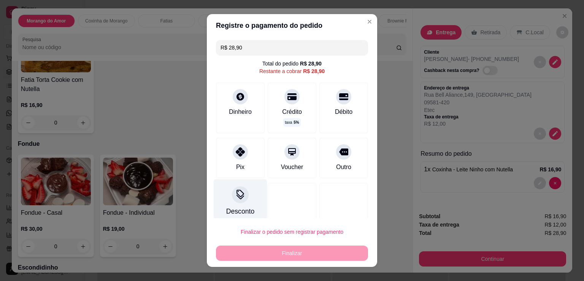
drag, startPoint x: 234, startPoint y: 151, endPoint x: 247, endPoint y: 176, distance: 28.4
click at [236, 153] on icon at bounding box center [240, 151] width 9 height 9
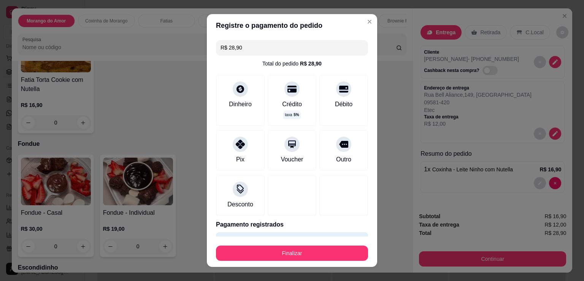
type input "R$ 0,00"
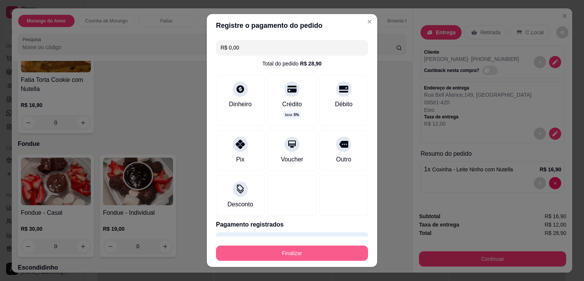
click at [275, 248] on button "Finalizar" at bounding box center [292, 252] width 152 height 15
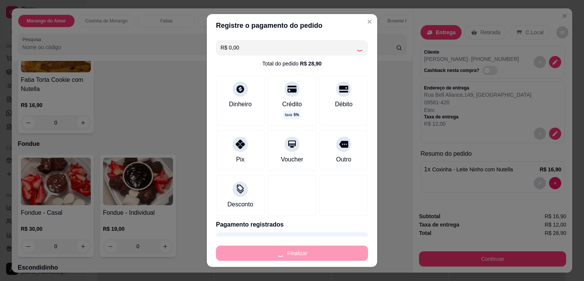
type input "0"
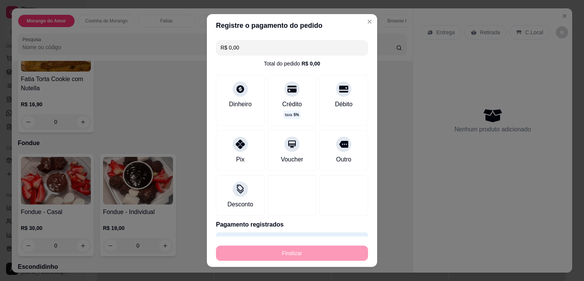
type input "-R$ 28,90"
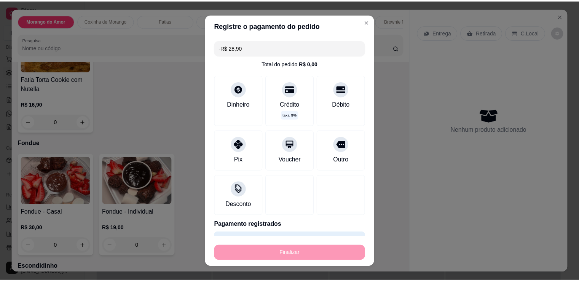
scroll to position [355, 0]
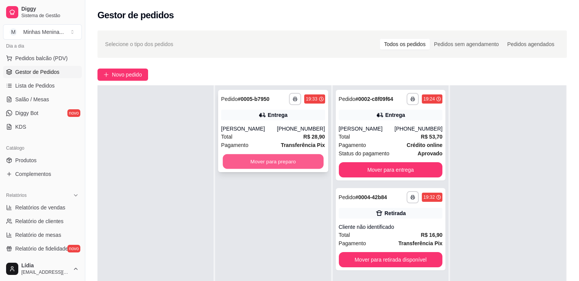
click at [283, 166] on button "Mover para preparo" at bounding box center [273, 161] width 101 height 15
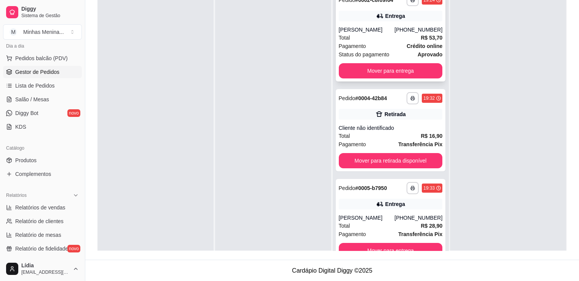
click at [390, 60] on div "**********" at bounding box center [391, 36] width 110 height 91
click at [408, 41] on div "Total R$ 53,70" at bounding box center [391, 37] width 104 height 8
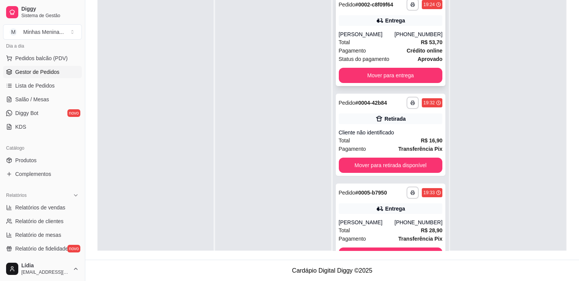
click at [391, 43] on div "Total R$ 53,70" at bounding box center [391, 42] width 104 height 8
click at [382, 130] on div "Cliente não identificado" at bounding box center [391, 133] width 104 height 8
click at [365, 75] on button "Mover para entrega" at bounding box center [390, 75] width 101 height 15
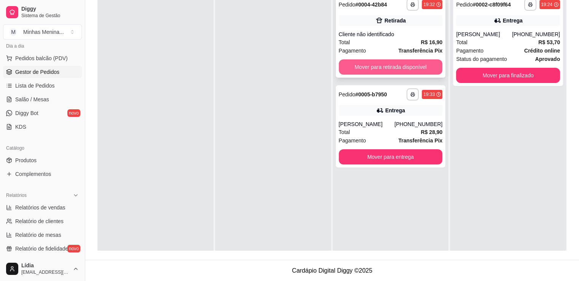
click at [373, 72] on button "Mover para retirada disponível" at bounding box center [391, 66] width 104 height 15
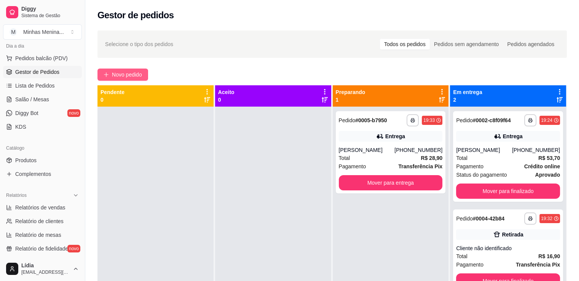
click at [119, 71] on span "Novo pedido" at bounding box center [127, 74] width 30 height 8
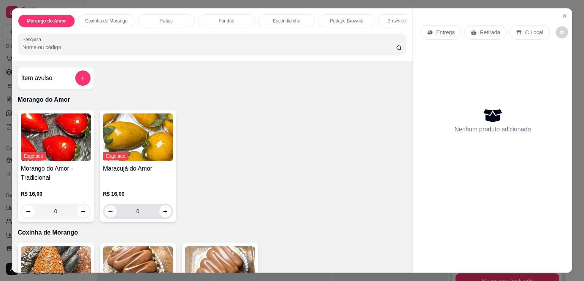
scroll to position [177, 0]
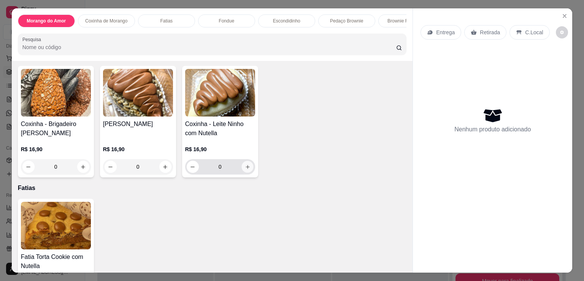
click at [246, 170] on icon "increase-product-quantity" at bounding box center [248, 167] width 6 height 6
type input "1"
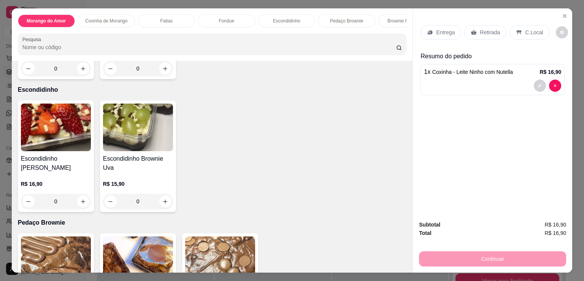
scroll to position [710, 0]
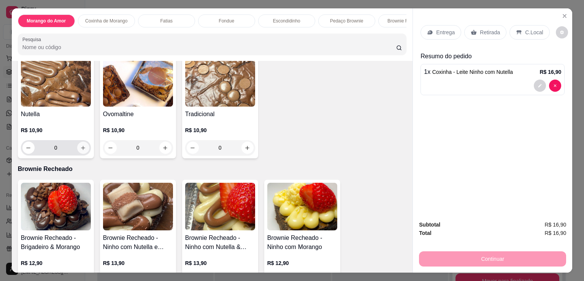
click at [84, 154] on button "increase-product-quantity" at bounding box center [83, 148] width 12 height 12
type input "1"
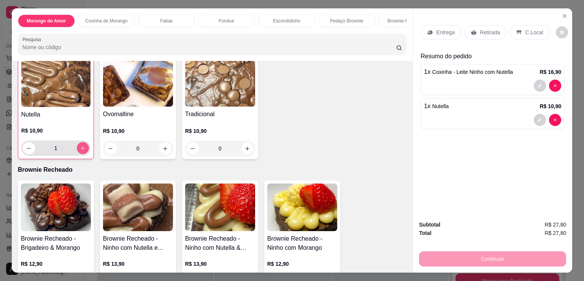
scroll to position [710, 0]
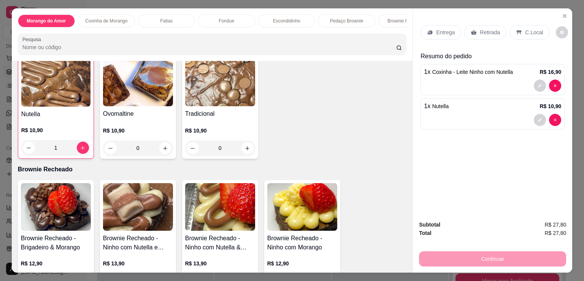
click at [498, 31] on div "Retirada" at bounding box center [486, 32] width 42 height 14
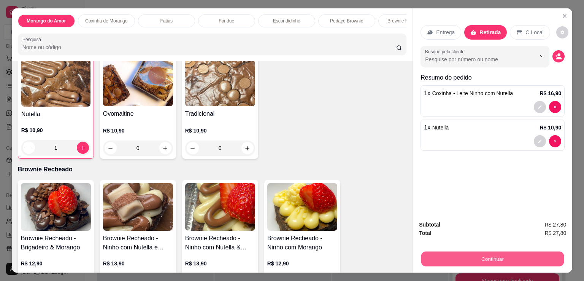
click at [496, 256] on button "Continuar" at bounding box center [493, 258] width 143 height 15
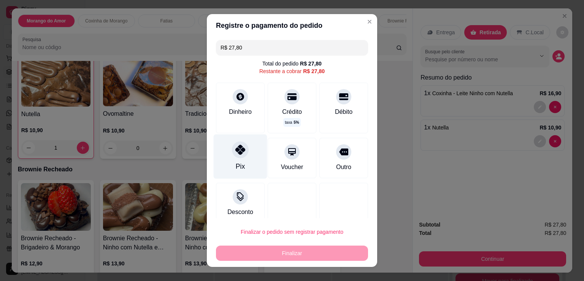
click at [233, 159] on div "Pix" at bounding box center [241, 156] width 54 height 45
type input "R$ 0,00"
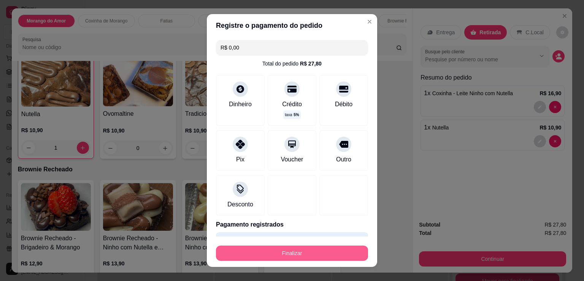
click at [318, 248] on button "Finalizar" at bounding box center [292, 252] width 152 height 15
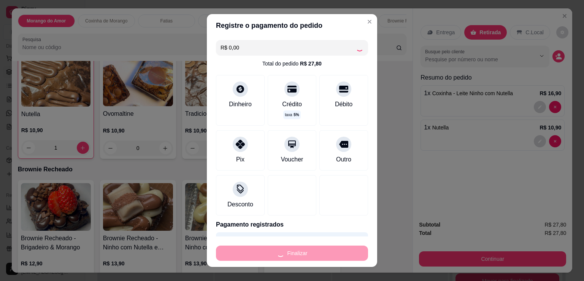
type input "0"
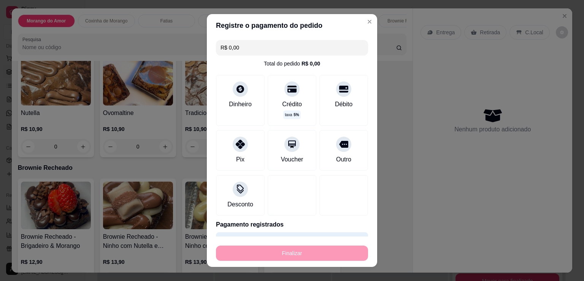
type input "-R$ 27,80"
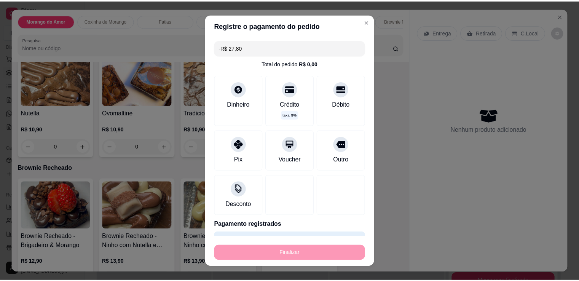
scroll to position [709, 0]
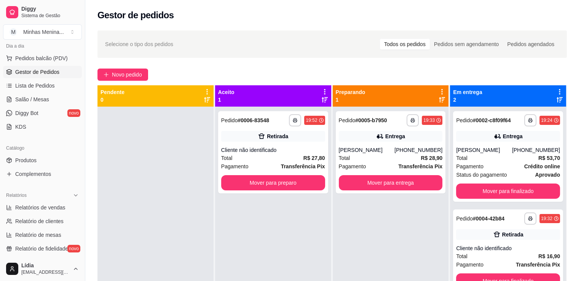
click at [556, 14] on div "Gestor de pedidos" at bounding box center [331, 15] width 469 height 12
click at [263, 182] on button "Mover para preparo" at bounding box center [273, 182] width 101 height 15
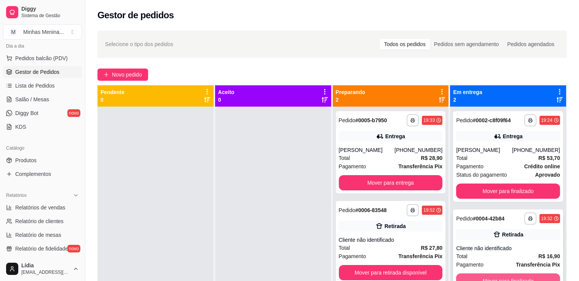
click at [474, 279] on button "Mover para finalizado" at bounding box center [508, 280] width 104 height 15
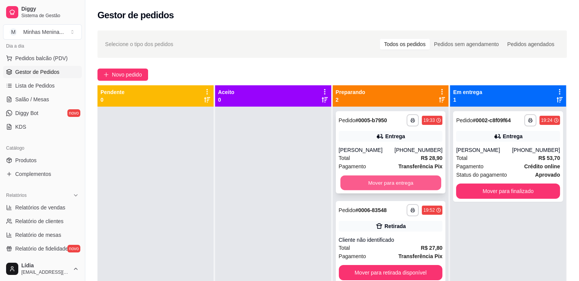
click at [400, 181] on button "Mover para entrega" at bounding box center [390, 182] width 101 height 15
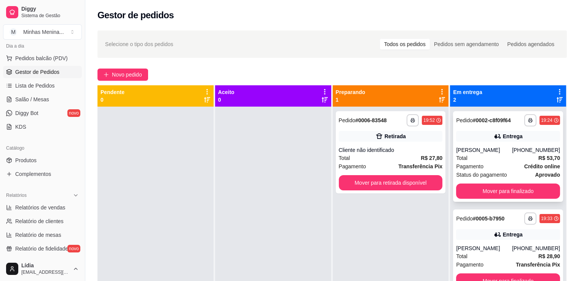
click at [462, 158] on span "Total" at bounding box center [461, 158] width 11 height 8
click at [400, 187] on button "Mover para retirada disponível" at bounding box center [390, 182] width 101 height 15
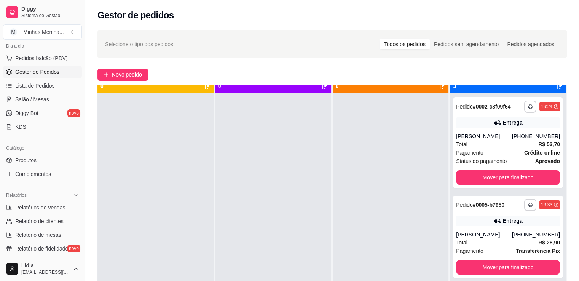
scroll to position [21, 0]
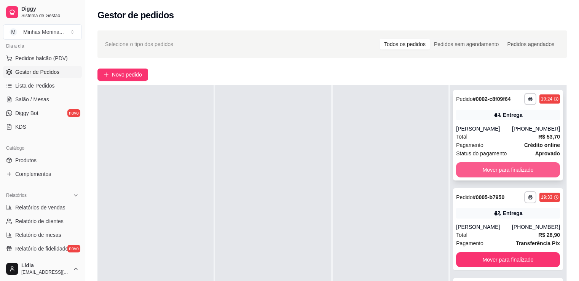
click at [493, 169] on button "Mover para finalizado" at bounding box center [508, 169] width 104 height 15
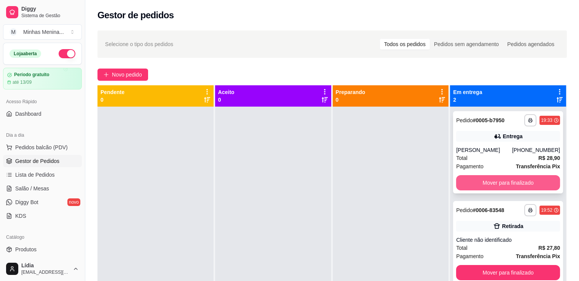
click at [524, 180] on button "Mover para finalizado" at bounding box center [508, 182] width 104 height 15
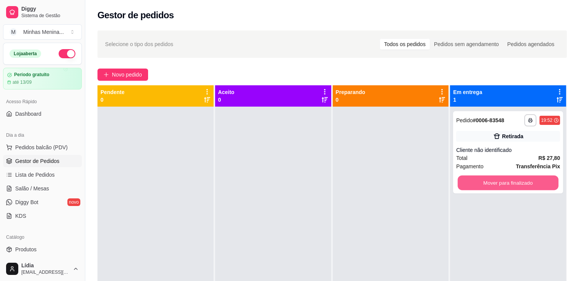
click at [524, 180] on button "Mover para finalizado" at bounding box center [507, 182] width 101 height 15
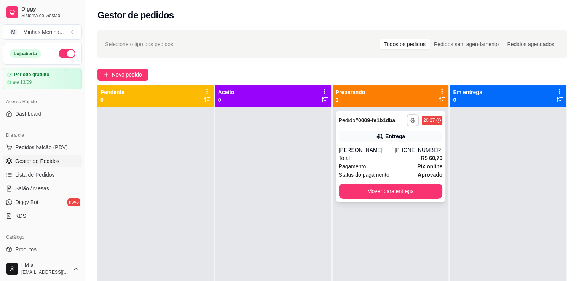
click at [387, 174] on div "Status do pagamento aprovado" at bounding box center [391, 174] width 104 height 8
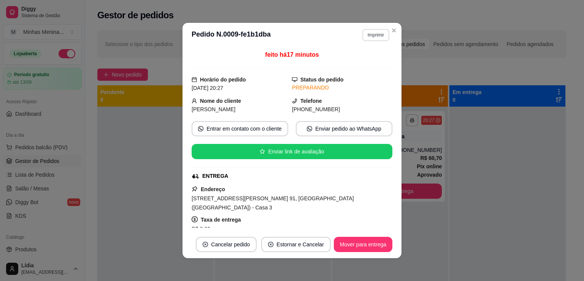
click at [377, 37] on button "Imprimir" at bounding box center [376, 35] width 27 height 12
click at [370, 61] on button "IMPRESSORA" at bounding box center [359, 62] width 53 height 12
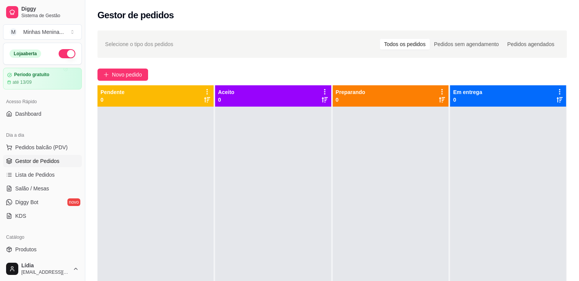
click at [140, 98] on div "Pendente 0" at bounding box center [155, 95] width 110 height 15
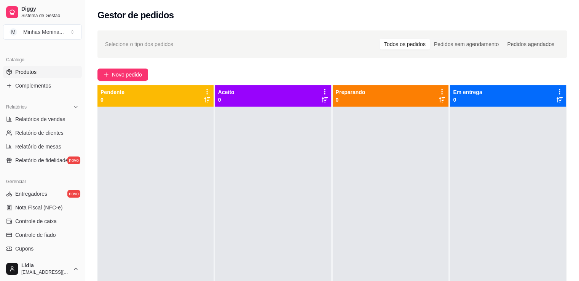
click at [49, 70] on link "Produtos" at bounding box center [42, 72] width 79 height 12
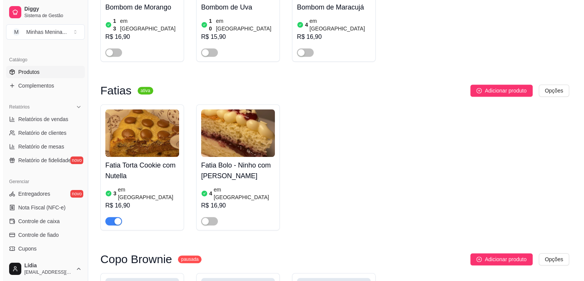
scroll to position [710, 0]
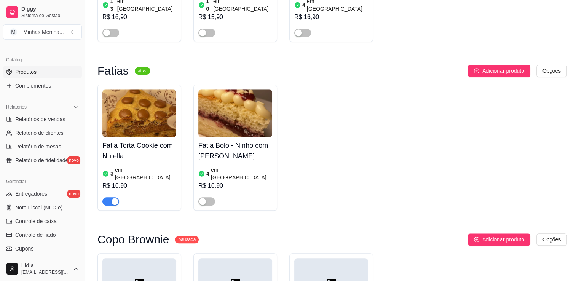
click at [153, 140] on h4 "Fatia Torta Cookie com Nutella" at bounding box center [139, 150] width 74 height 21
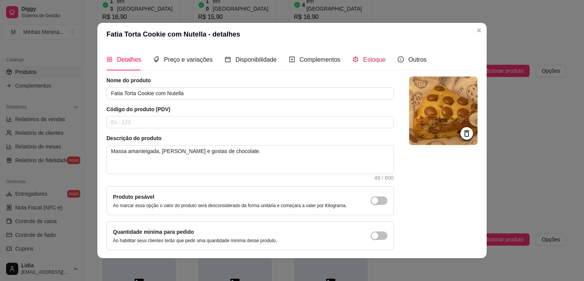
click at [364, 61] on span "Estoque" at bounding box center [374, 59] width 22 height 6
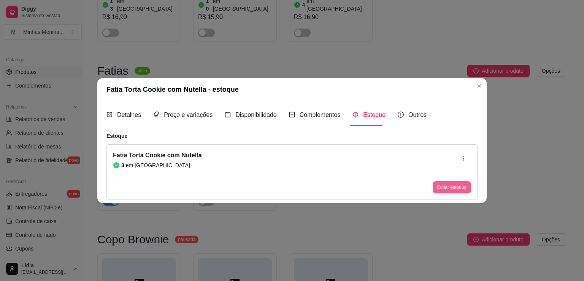
click at [456, 184] on button "Editar estoque" at bounding box center [452, 187] width 38 height 12
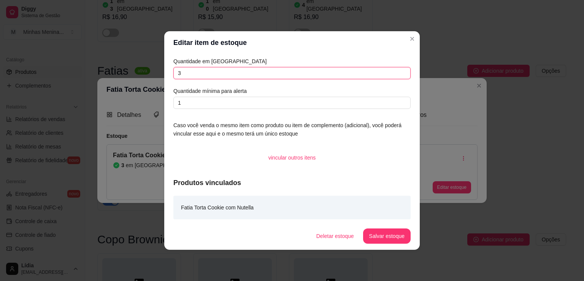
drag, startPoint x: 223, startPoint y: 76, endPoint x: 75, endPoint y: 76, distance: 148.0
click at [75, 76] on div "Editar item de estoque Quantidade em estoque 3 Quantidade mínima para alerta 1 …" at bounding box center [292, 140] width 584 height 281
type input "0"
click at [388, 236] on button "Salvar estoque" at bounding box center [387, 235] width 48 height 15
